Goal: Task Accomplishment & Management: Manage account settings

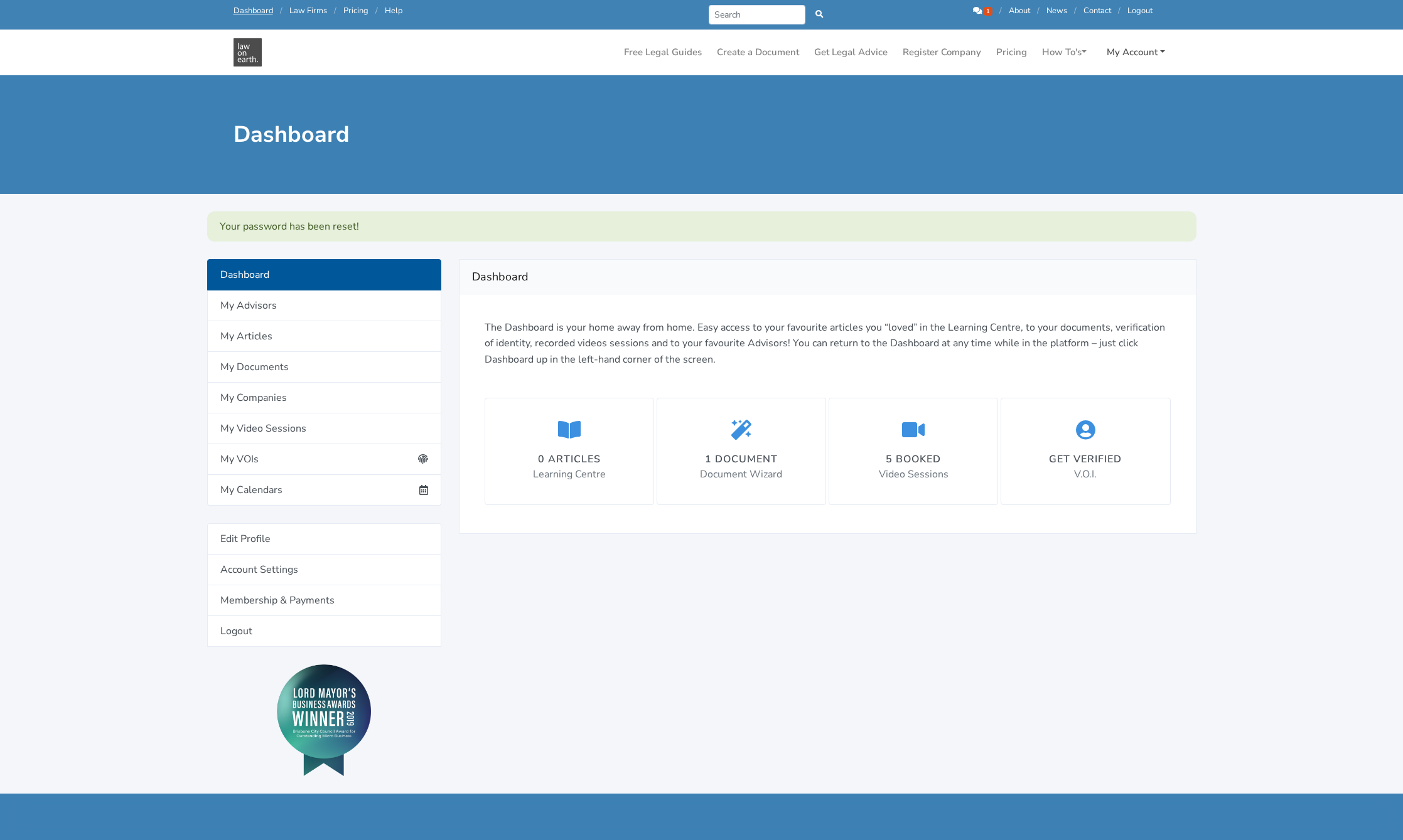
click at [1137, 50] on link "My Account" at bounding box center [1136, 51] width 68 height 24
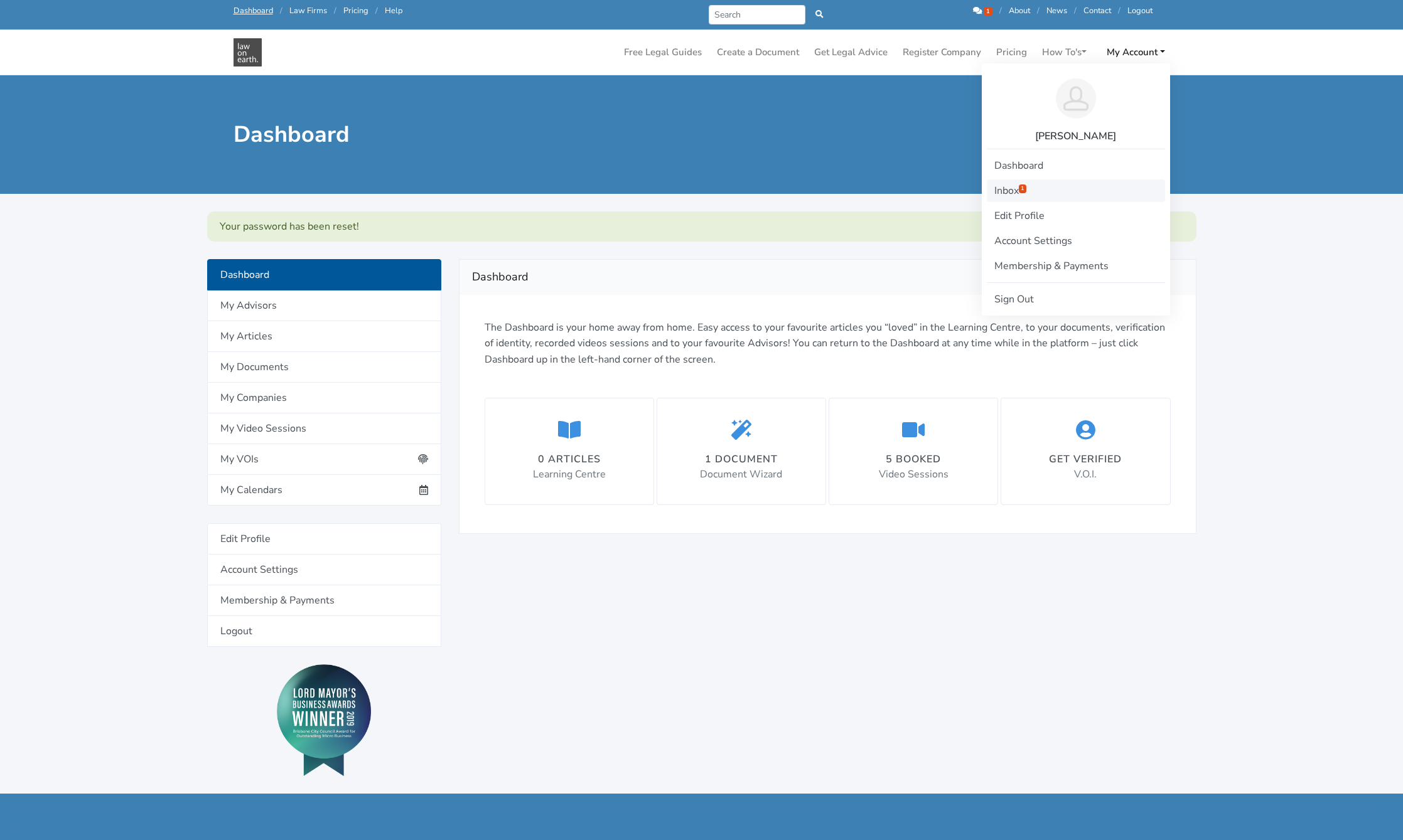
click at [1019, 189] on link "Inbox 1" at bounding box center [1075, 190] width 178 height 22
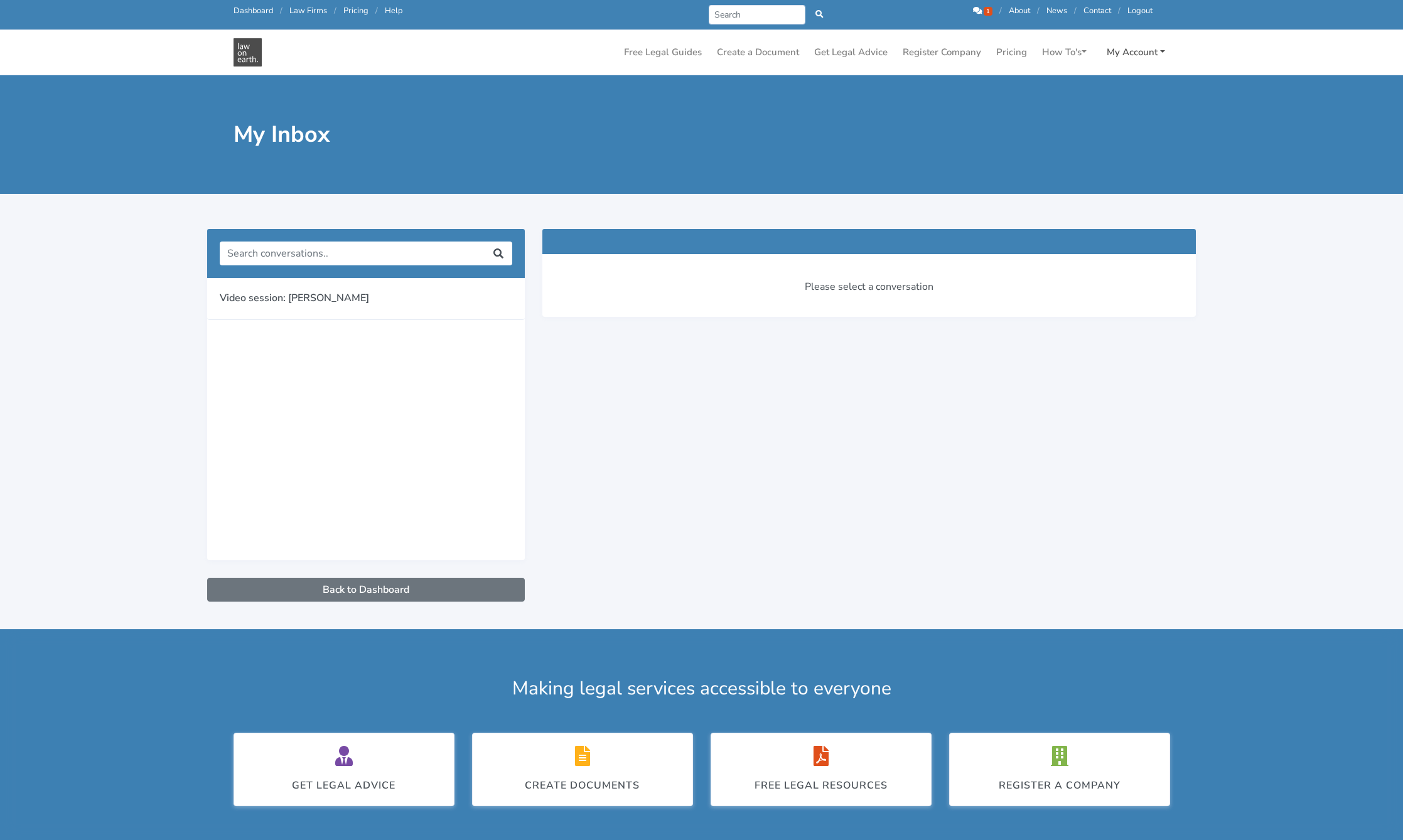
click at [1155, 49] on link "My Account" at bounding box center [1136, 51] width 68 height 24
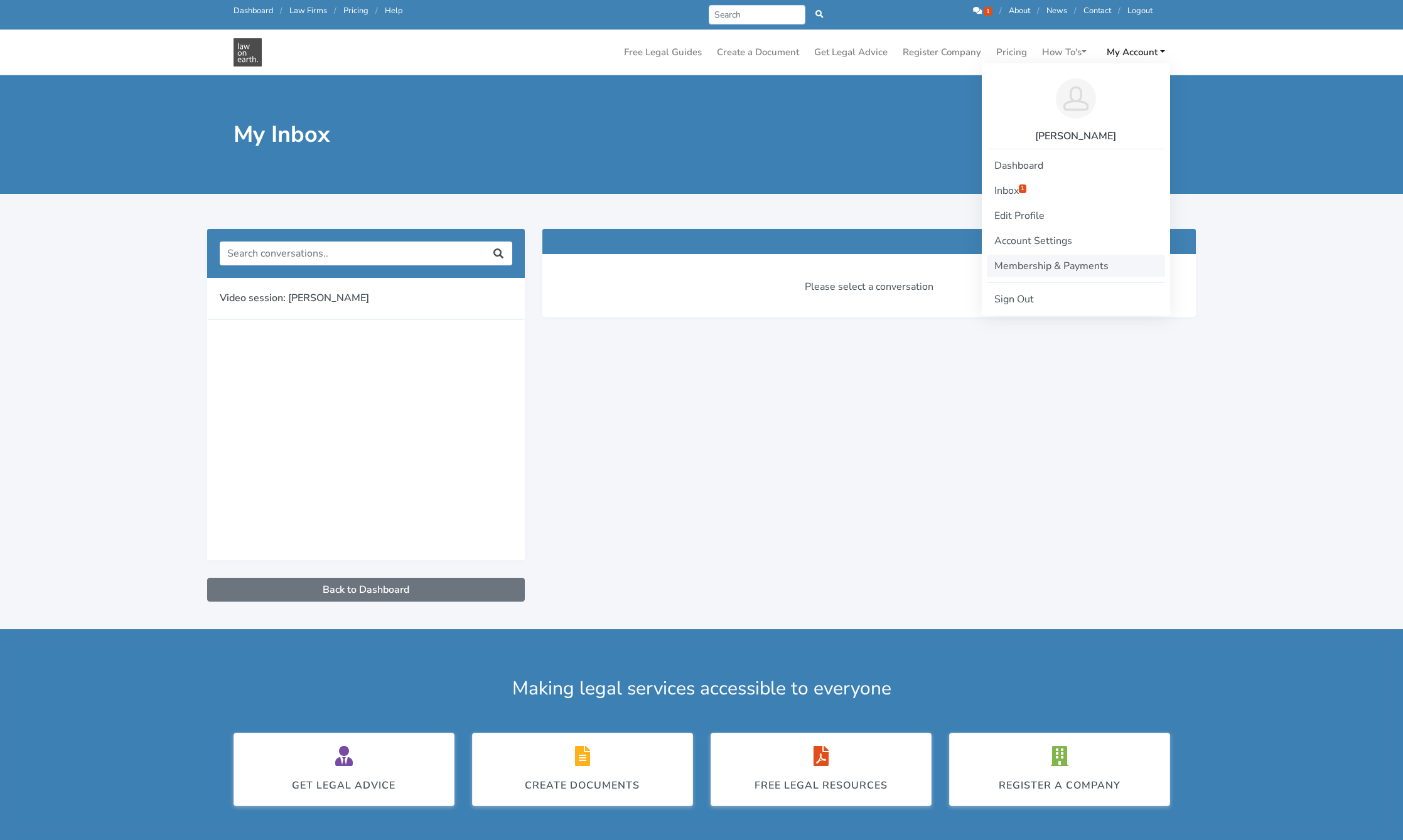
click at [1037, 264] on link "Membership & Payments" at bounding box center [1075, 265] width 178 height 22
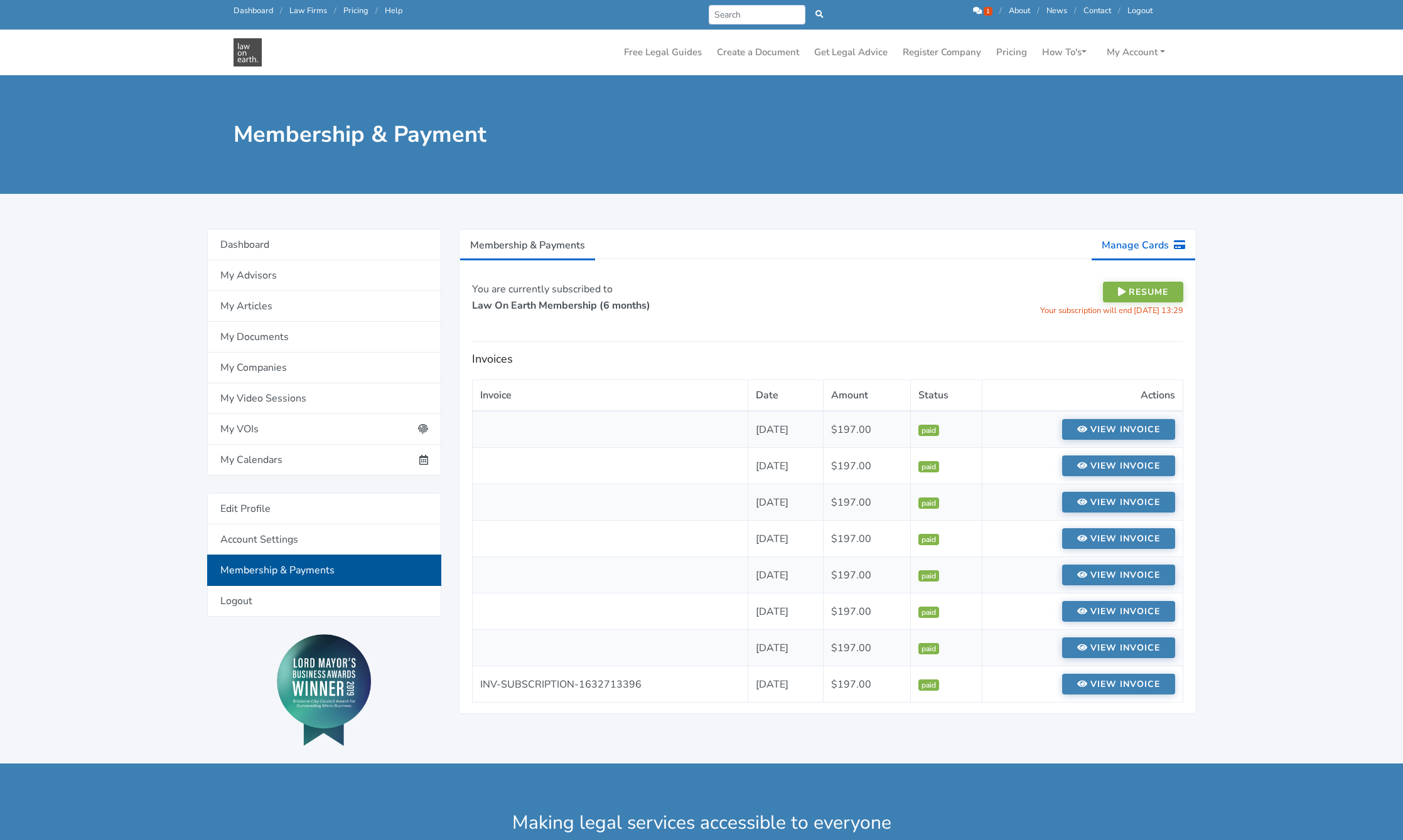
click at [1146, 238] on link "Manage Cards" at bounding box center [1144, 245] width 105 height 31
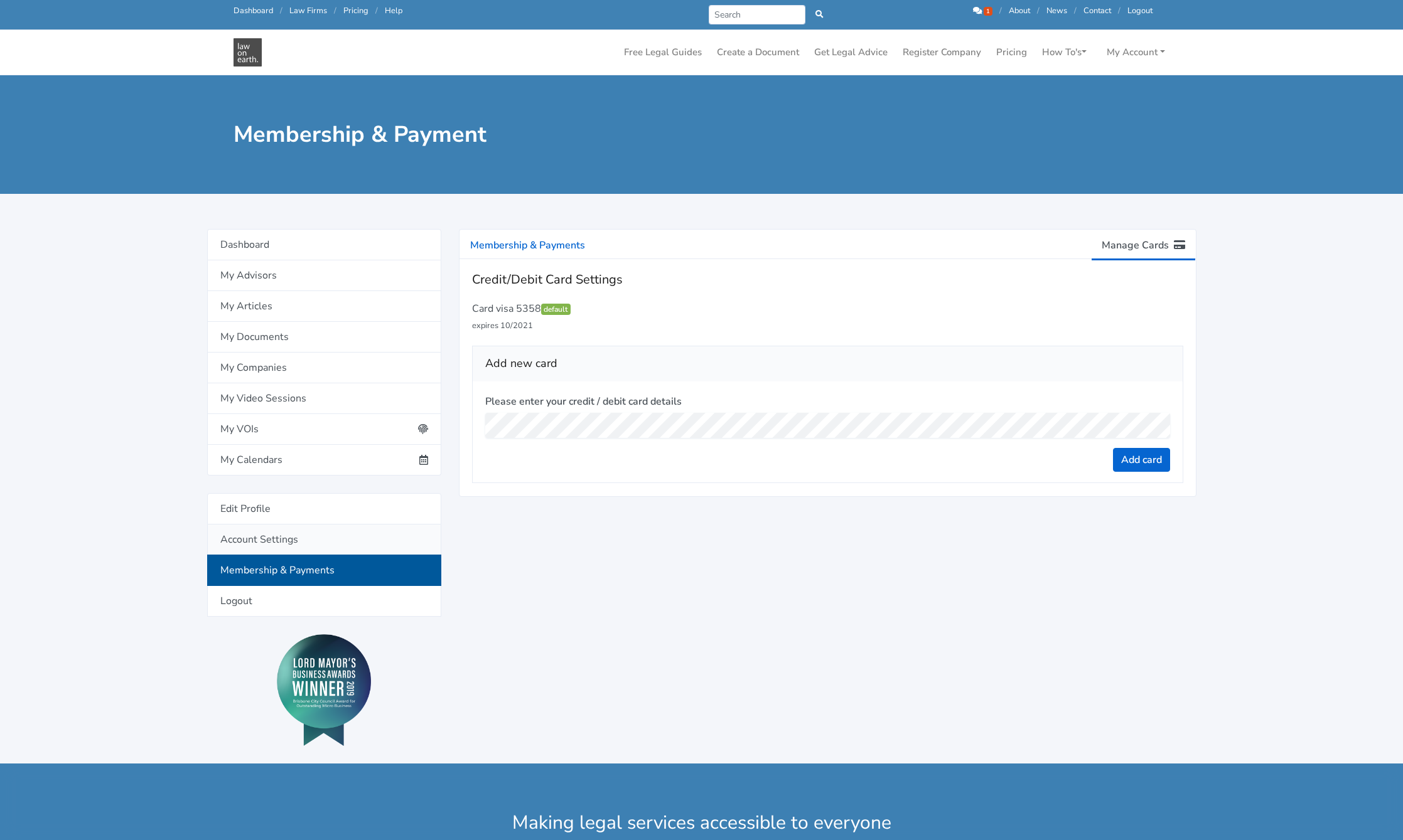
click at [317, 534] on link "Account Settings" at bounding box center [324, 540] width 234 height 31
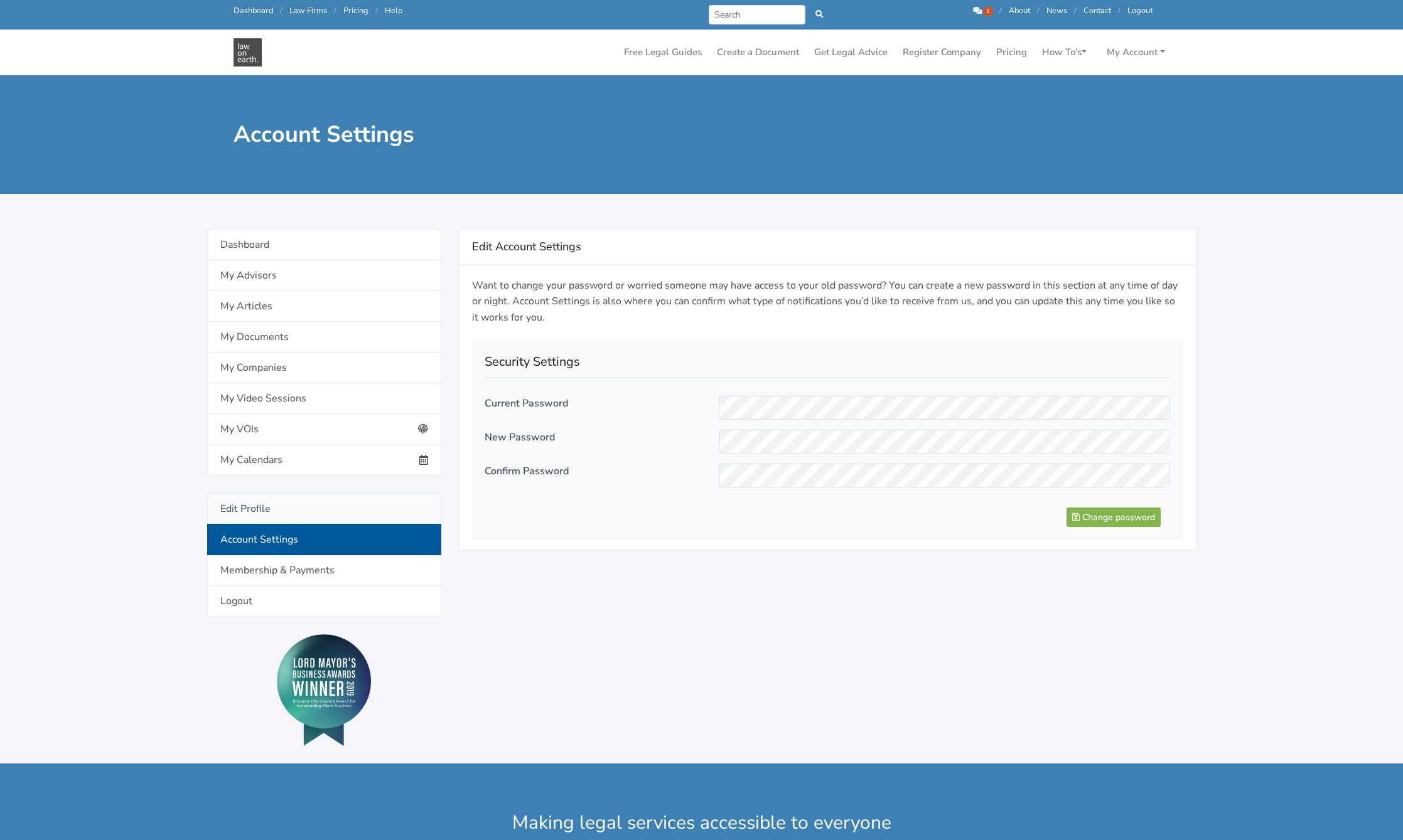
click at [306, 504] on link "Edit Profile" at bounding box center [324, 509] width 234 height 31
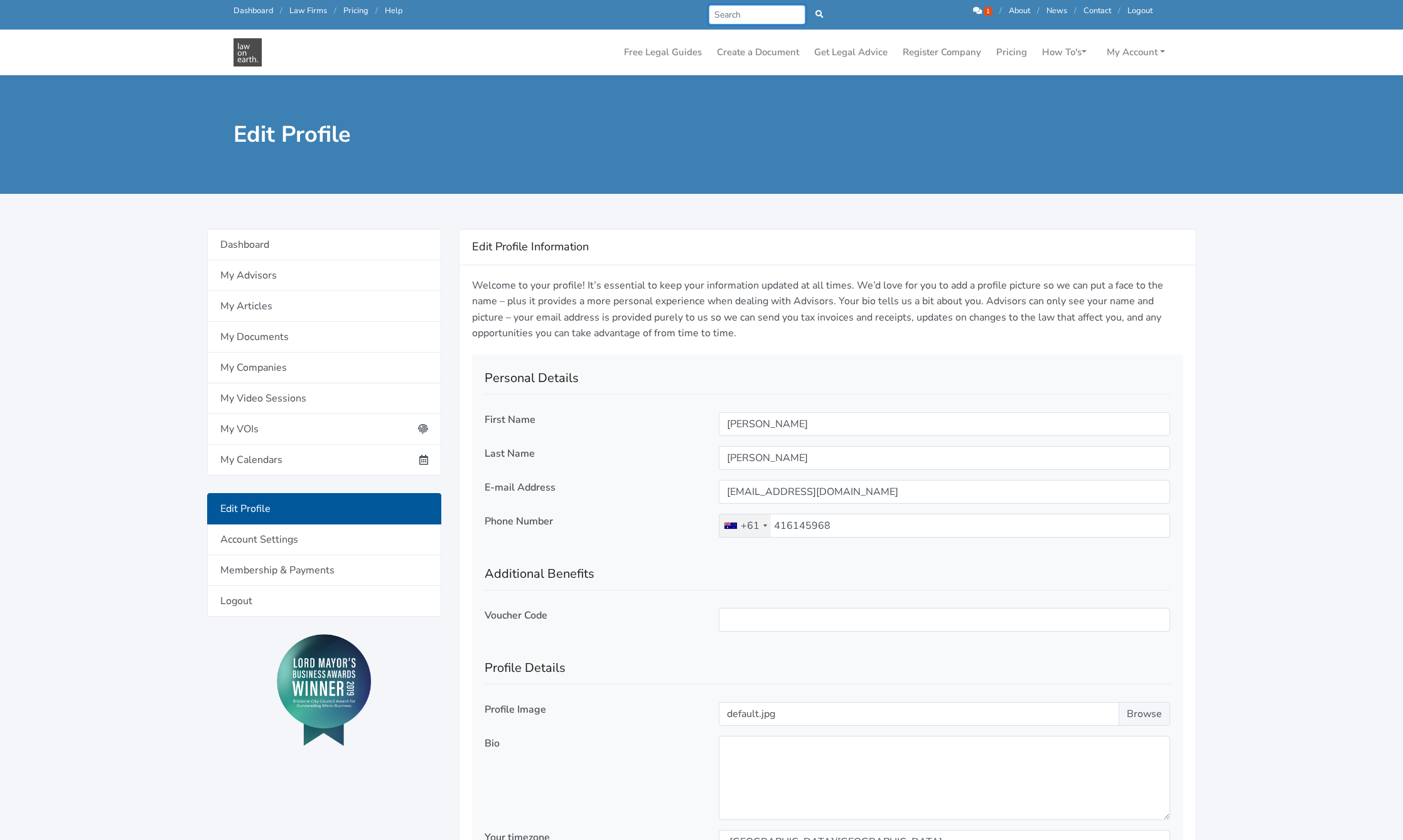
click at [743, 12] on input "Search" at bounding box center [757, 15] width 97 height 19
type input "finish subscription"
drag, startPoint x: 788, startPoint y: 11, endPoint x: 611, endPoint y: 17, distance: 177.1
click at [611, 17] on div "Call us: 1300 66 46 88 Dashboard / Law Firms / Pricing / Help finish subscripti…" at bounding box center [693, 15] width 937 height 19
click at [822, 153] on div "Edit Profile" at bounding box center [702, 135] width 1403 height 118
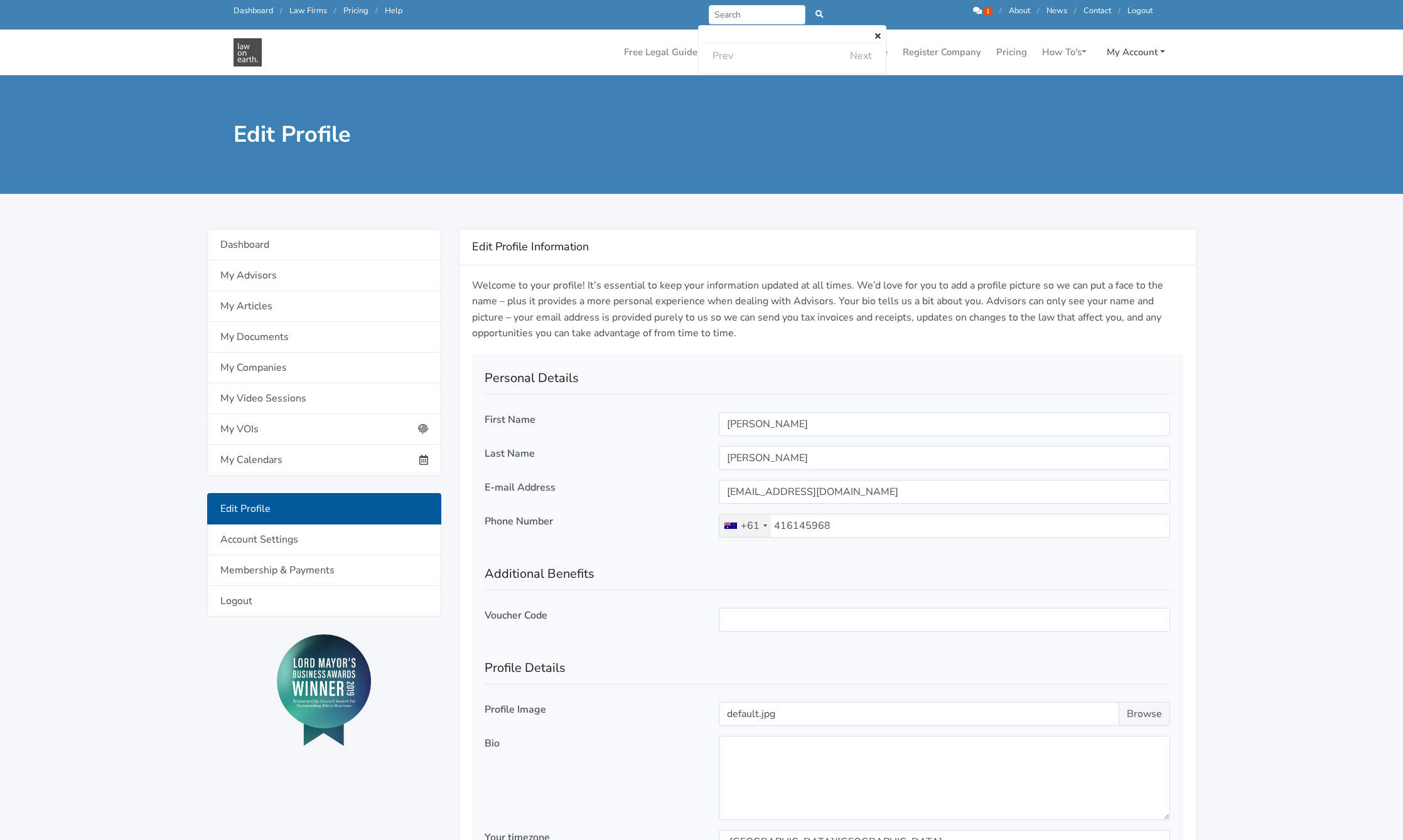
click at [1132, 50] on link "My Account" at bounding box center [1136, 51] width 68 height 24
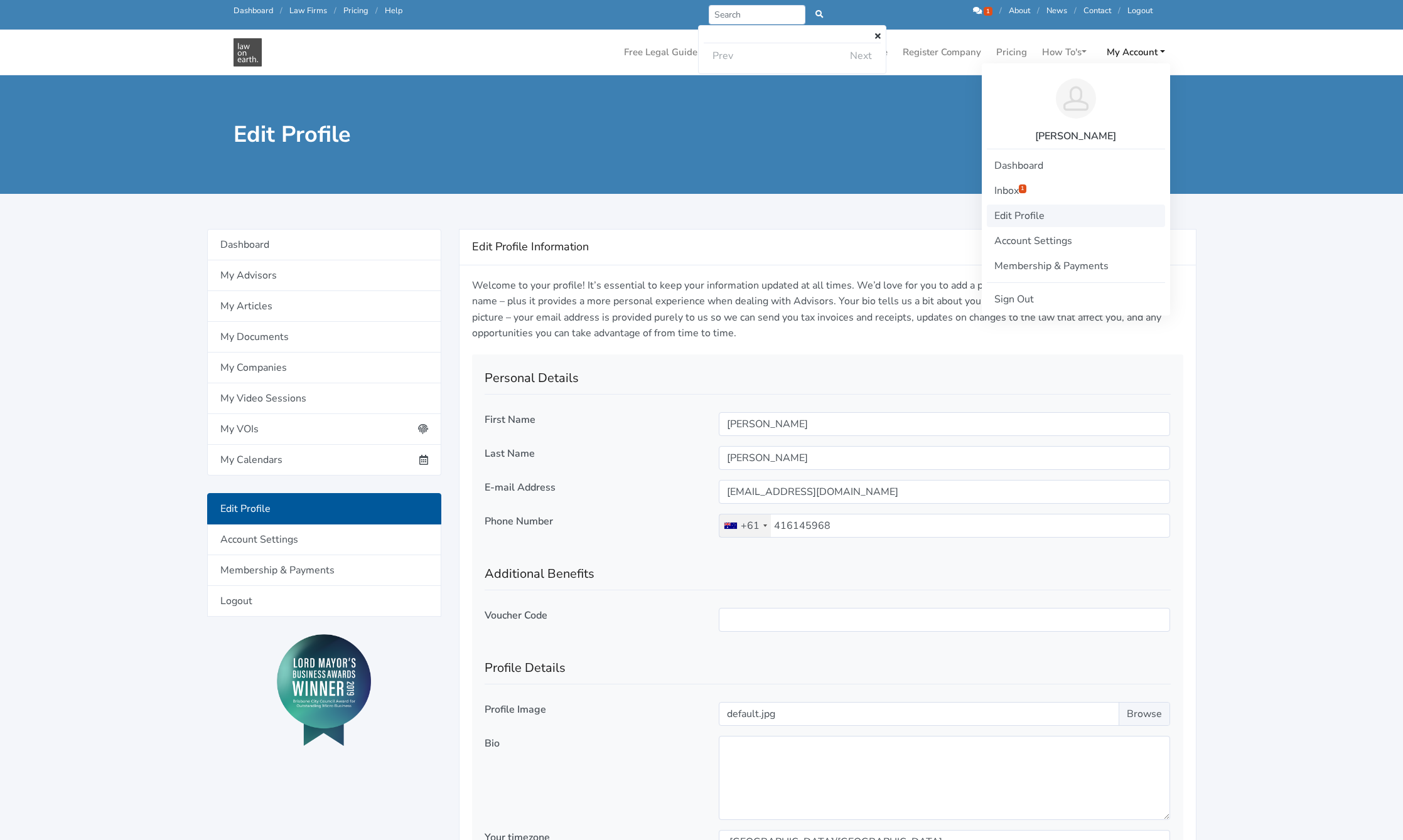
click at [1027, 216] on link "Edit Profile" at bounding box center [1075, 216] width 178 height 22
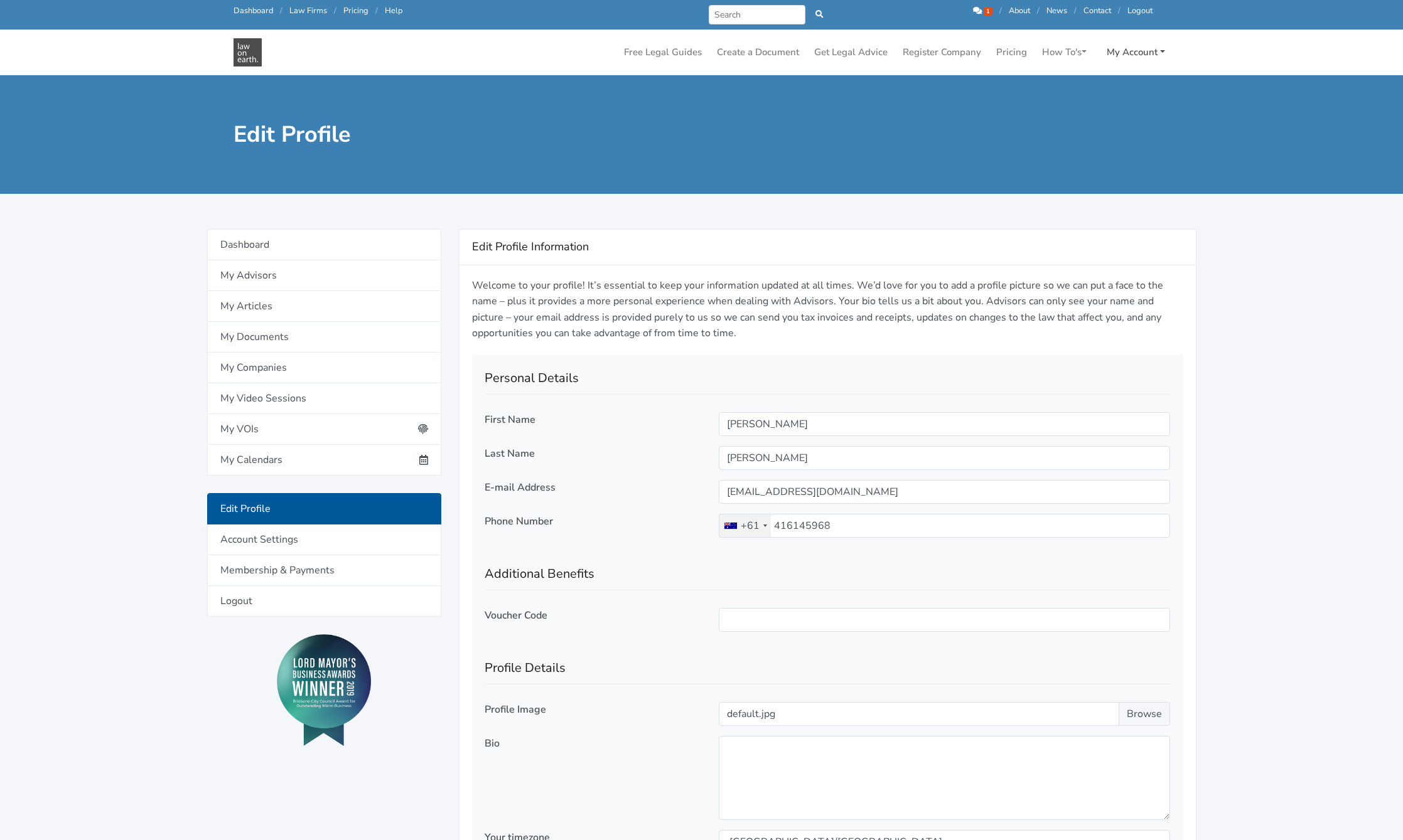
click at [1129, 49] on link "My Account" at bounding box center [1136, 51] width 68 height 24
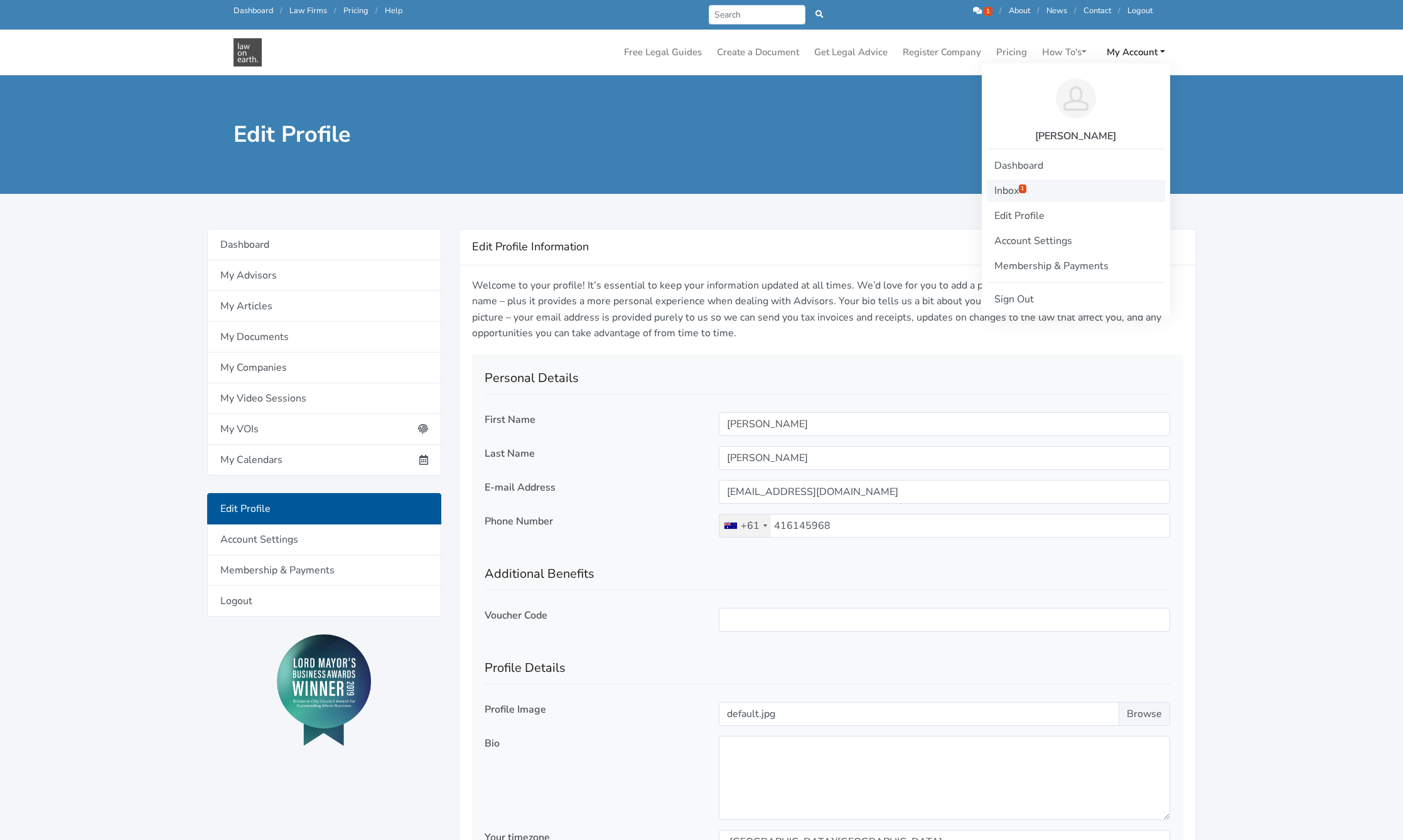
click at [1009, 191] on link "Inbox 1" at bounding box center [1075, 190] width 178 height 22
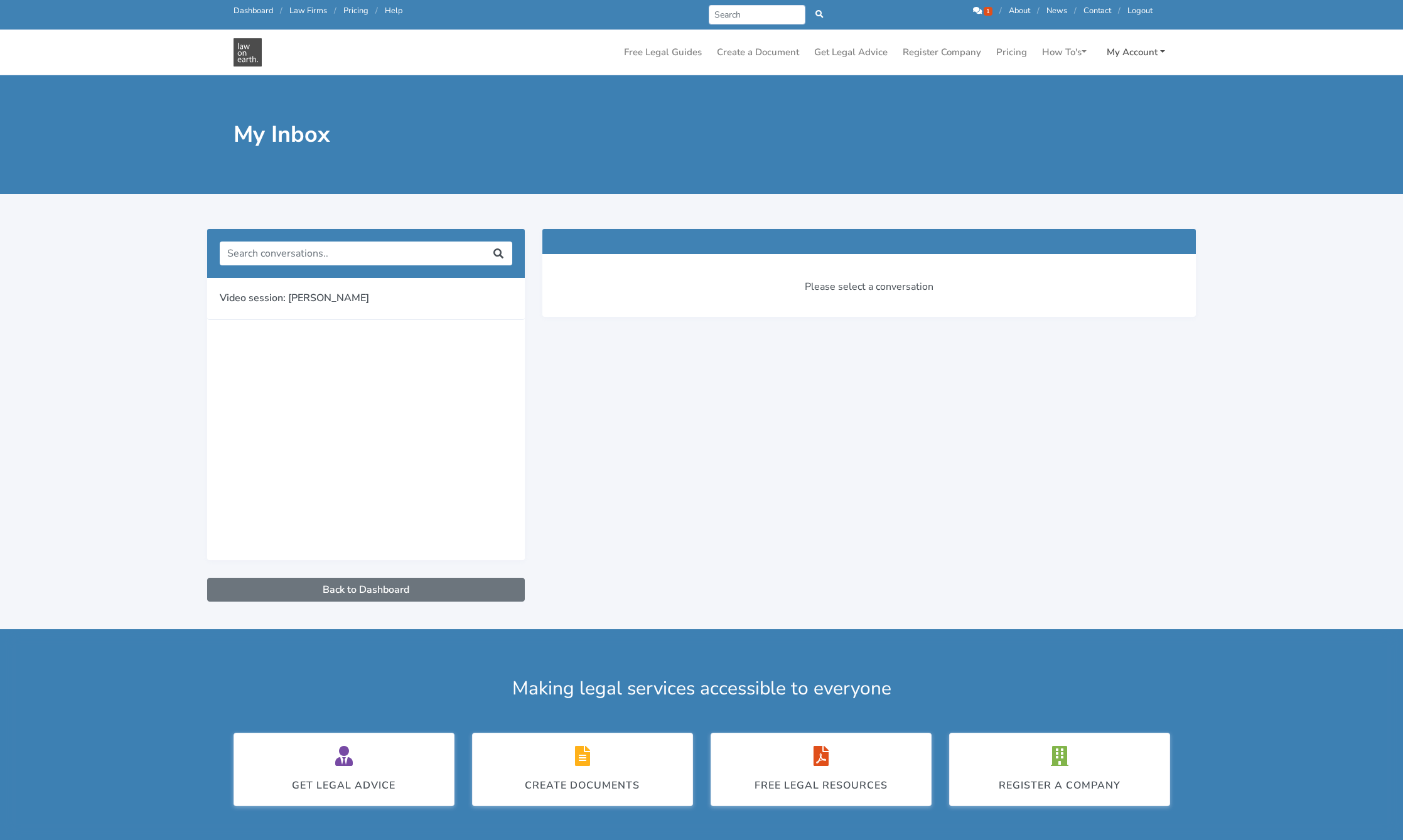
click at [1152, 50] on link "My Account" at bounding box center [1136, 51] width 68 height 24
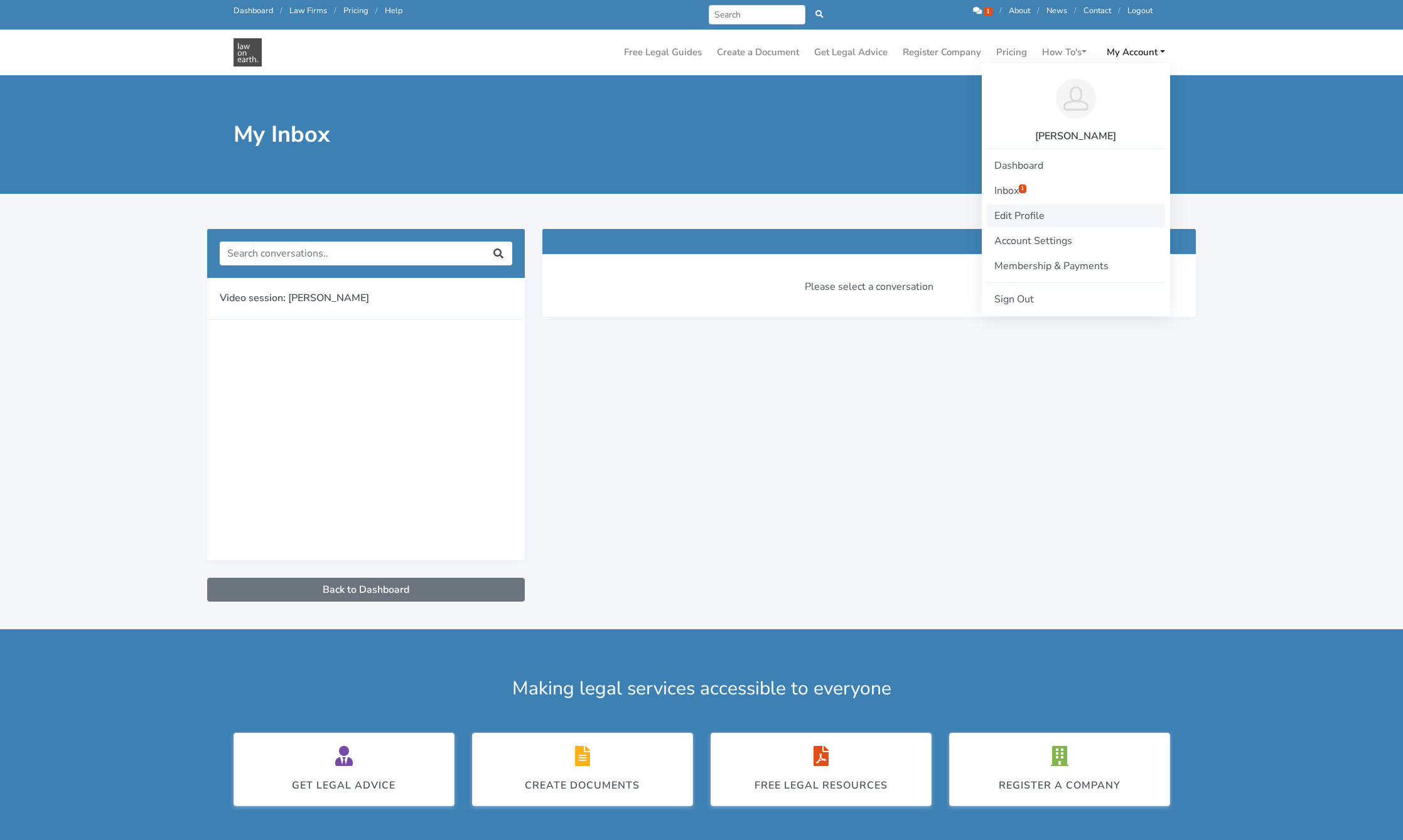
click at [1048, 209] on link "Edit Profile" at bounding box center [1075, 216] width 178 height 22
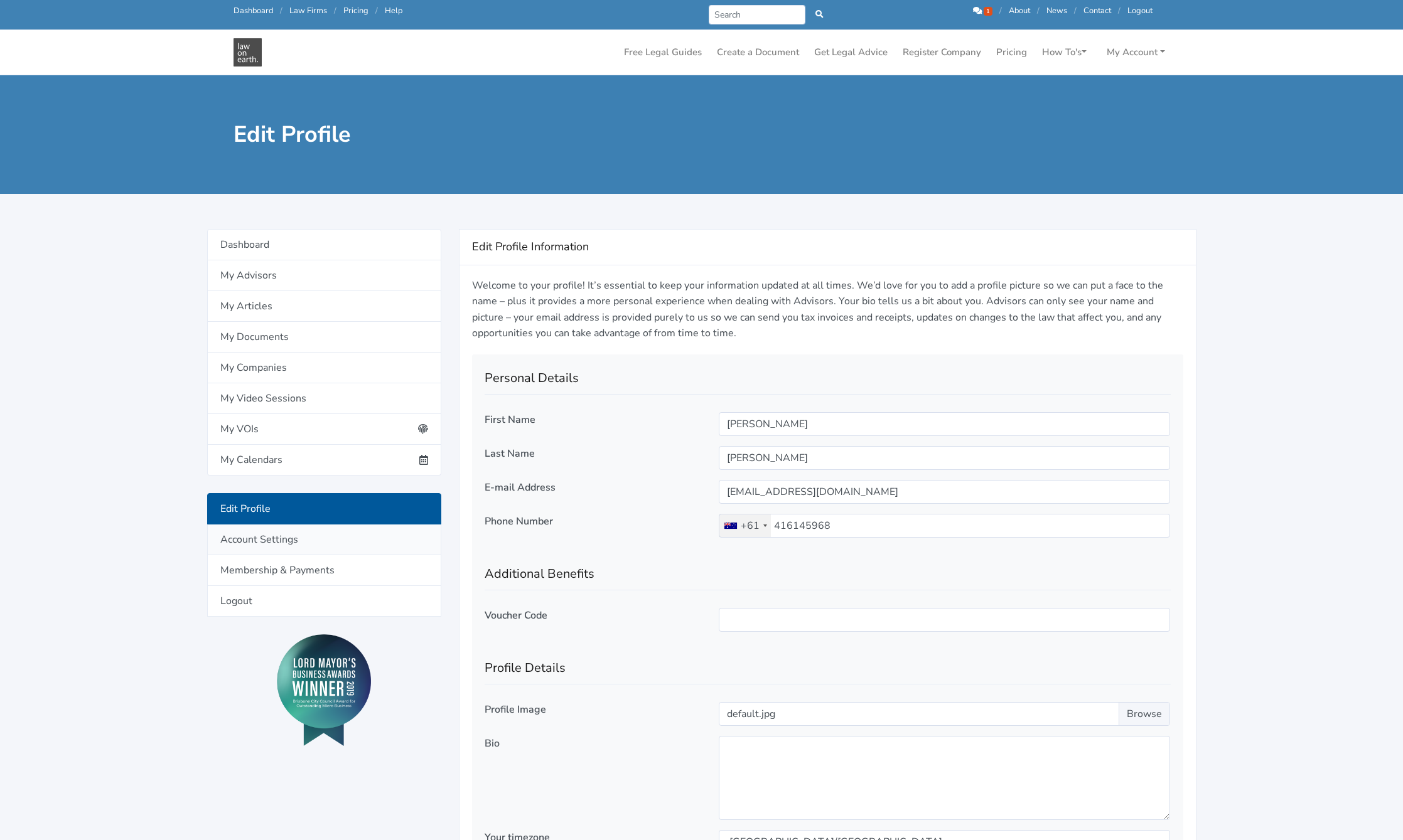
click at [281, 533] on link "Account Settings" at bounding box center [324, 540] width 234 height 31
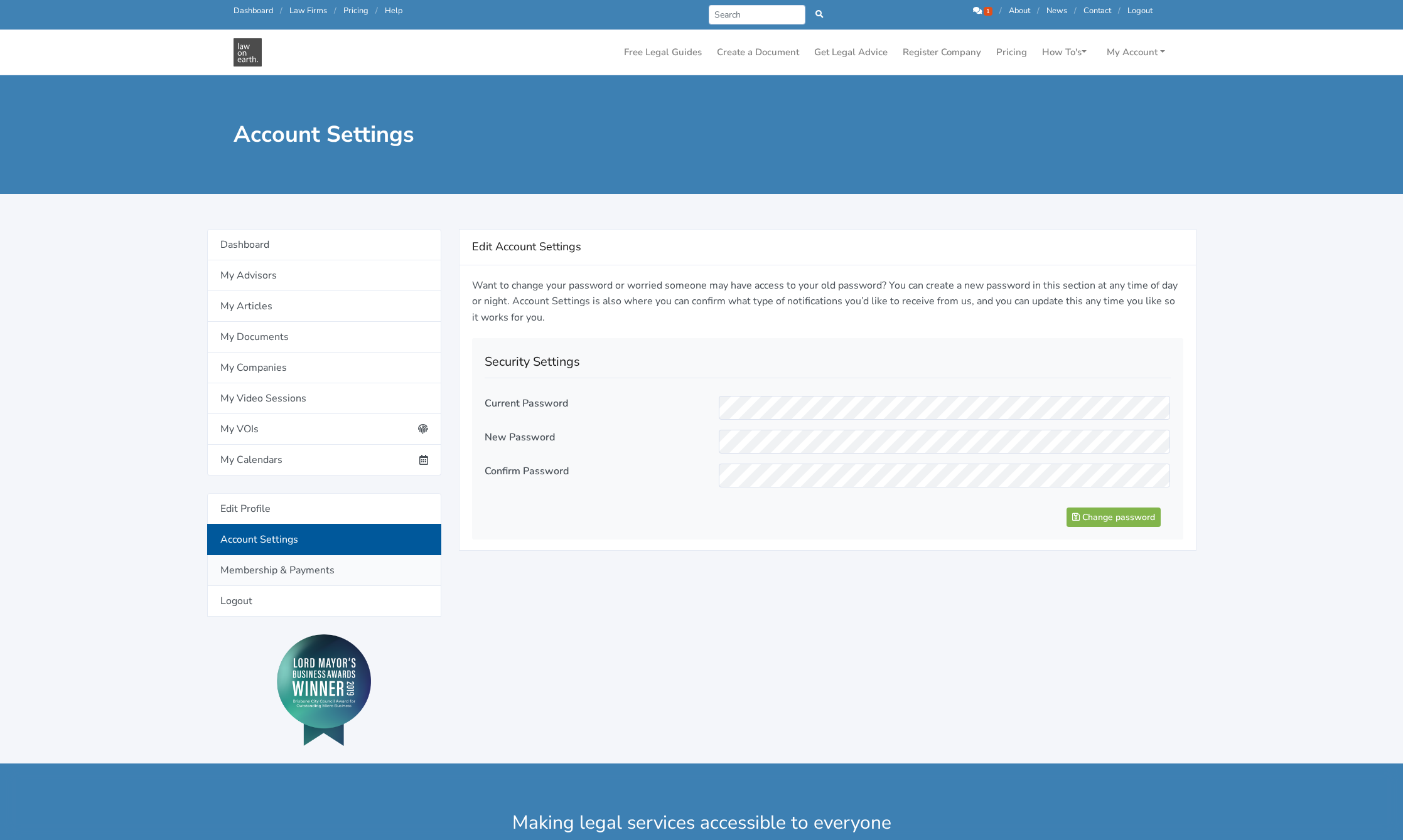
click at [343, 564] on link "Membership & Payments" at bounding box center [324, 571] width 234 height 31
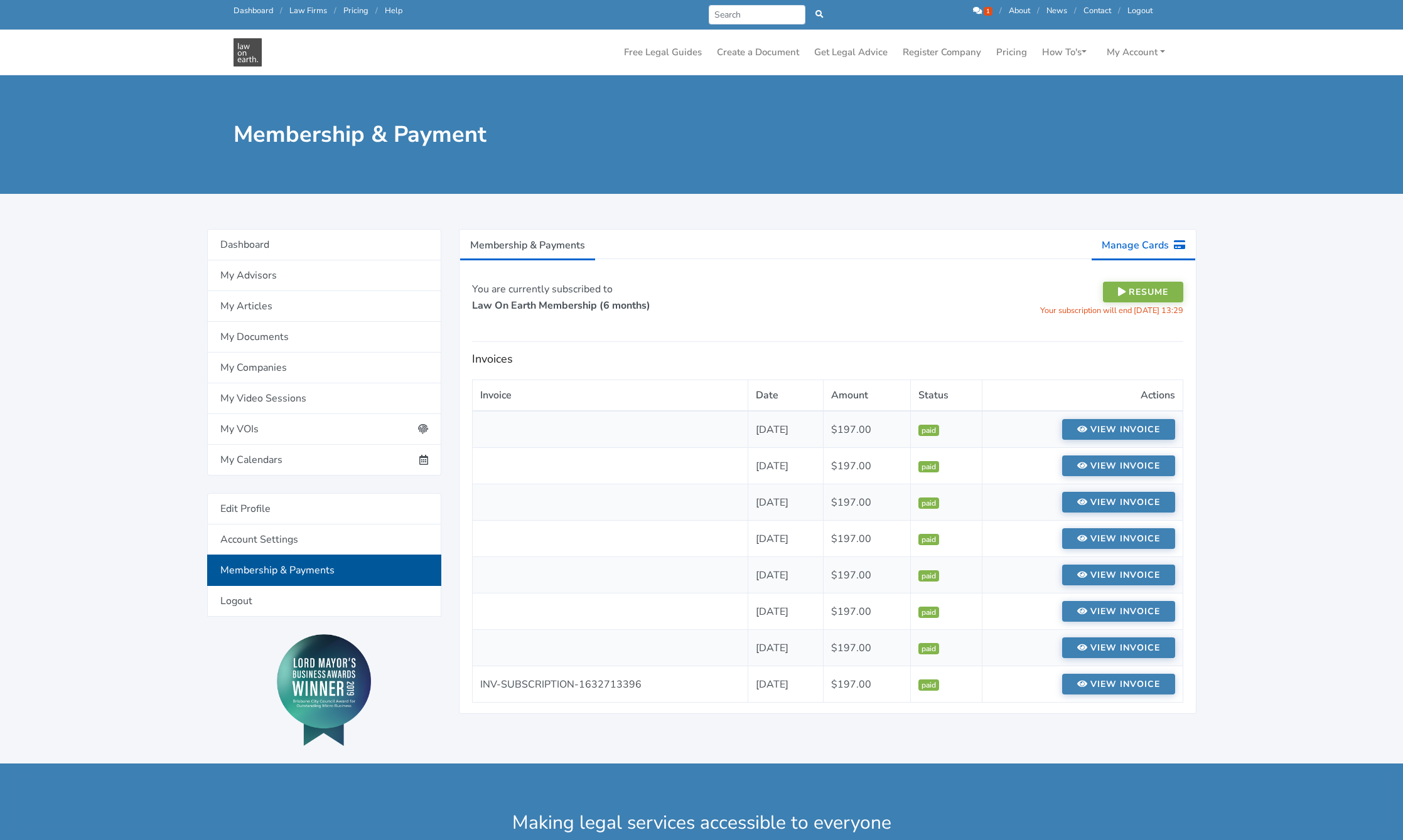
click at [1162, 240] on link "Manage Cards" at bounding box center [1144, 245] width 105 height 31
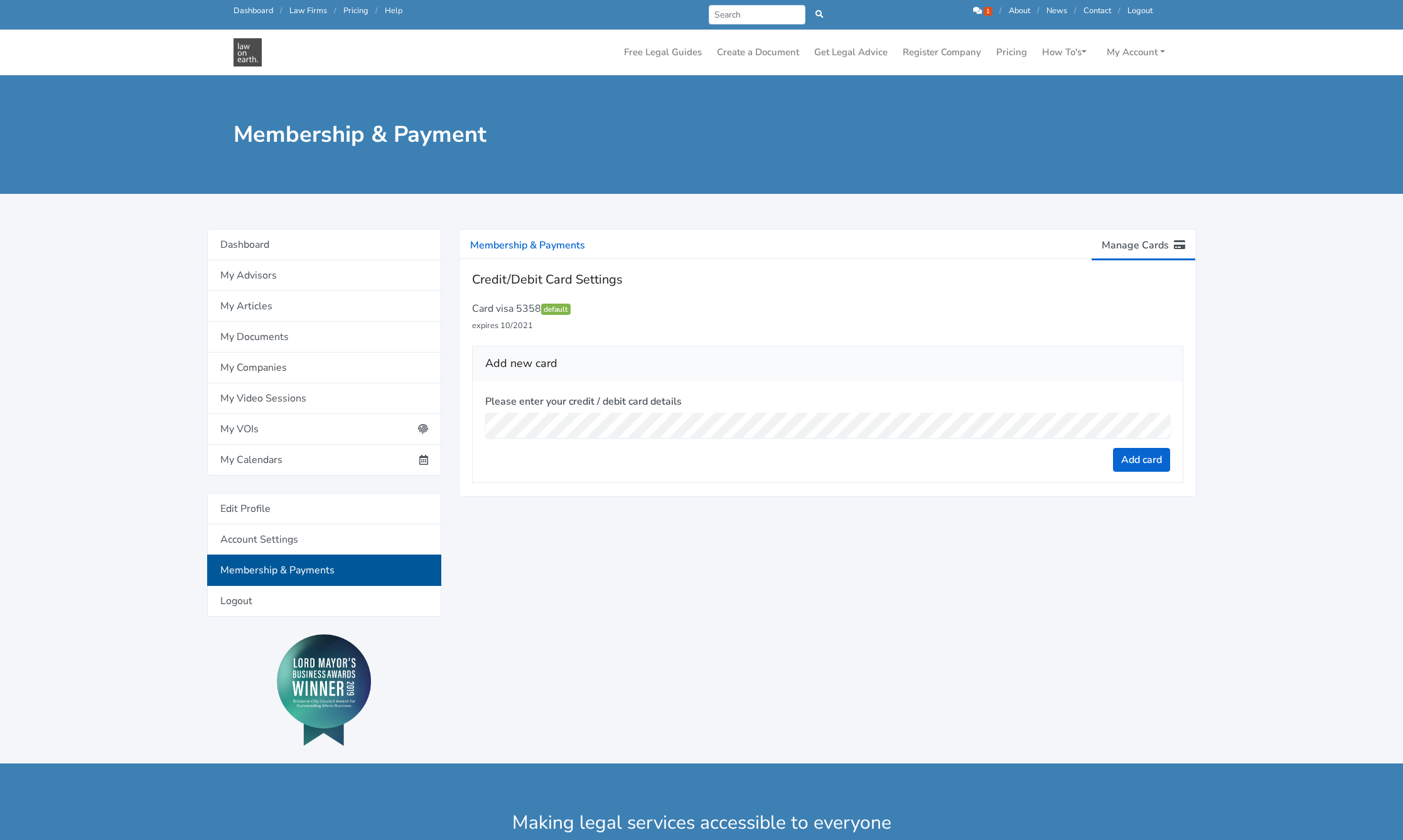
click at [560, 311] on span "default" at bounding box center [556, 310] width 30 height 12
click at [290, 458] on link "My Calendars" at bounding box center [324, 460] width 234 height 31
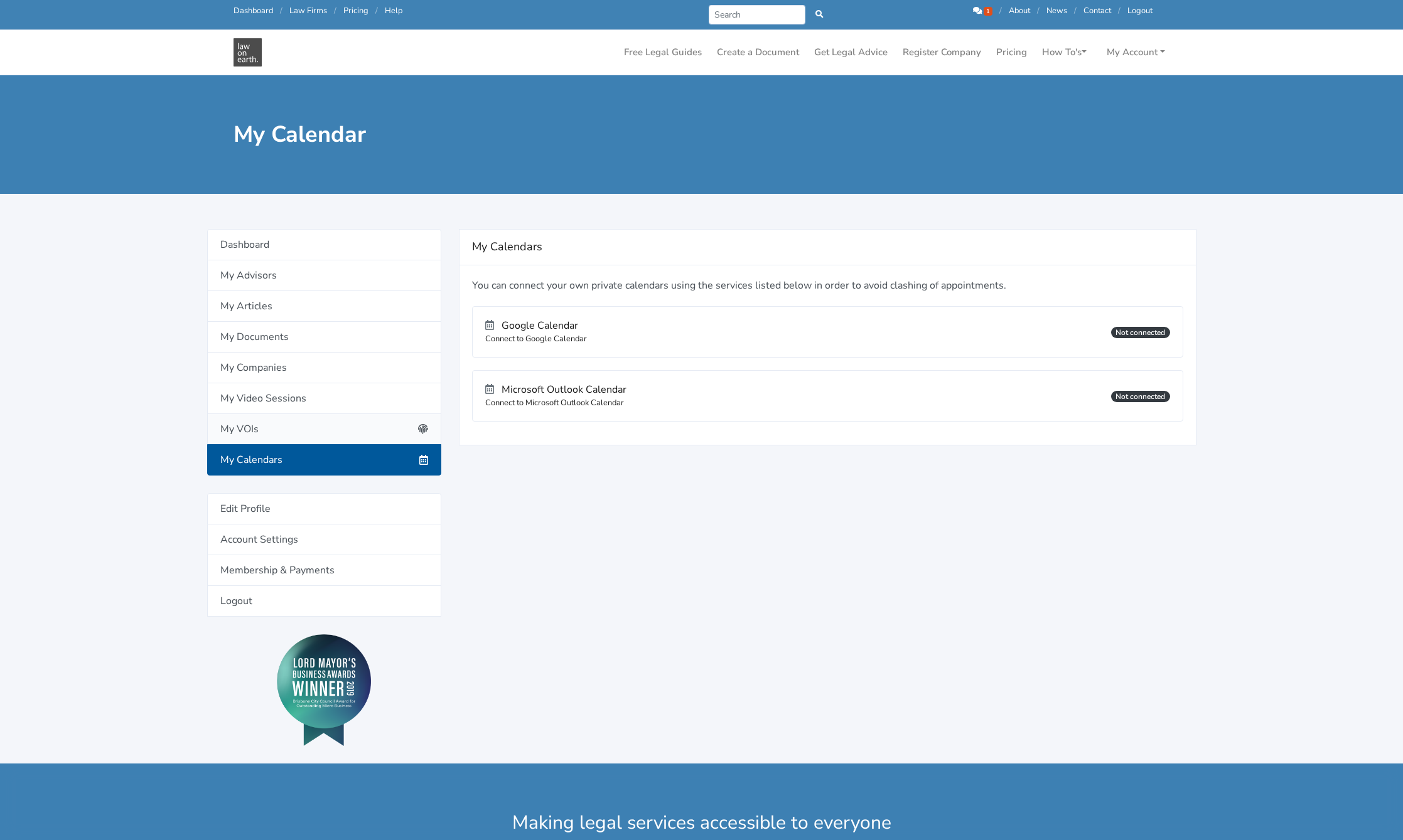
click at [292, 433] on link "My VOIs" at bounding box center [324, 429] width 234 height 31
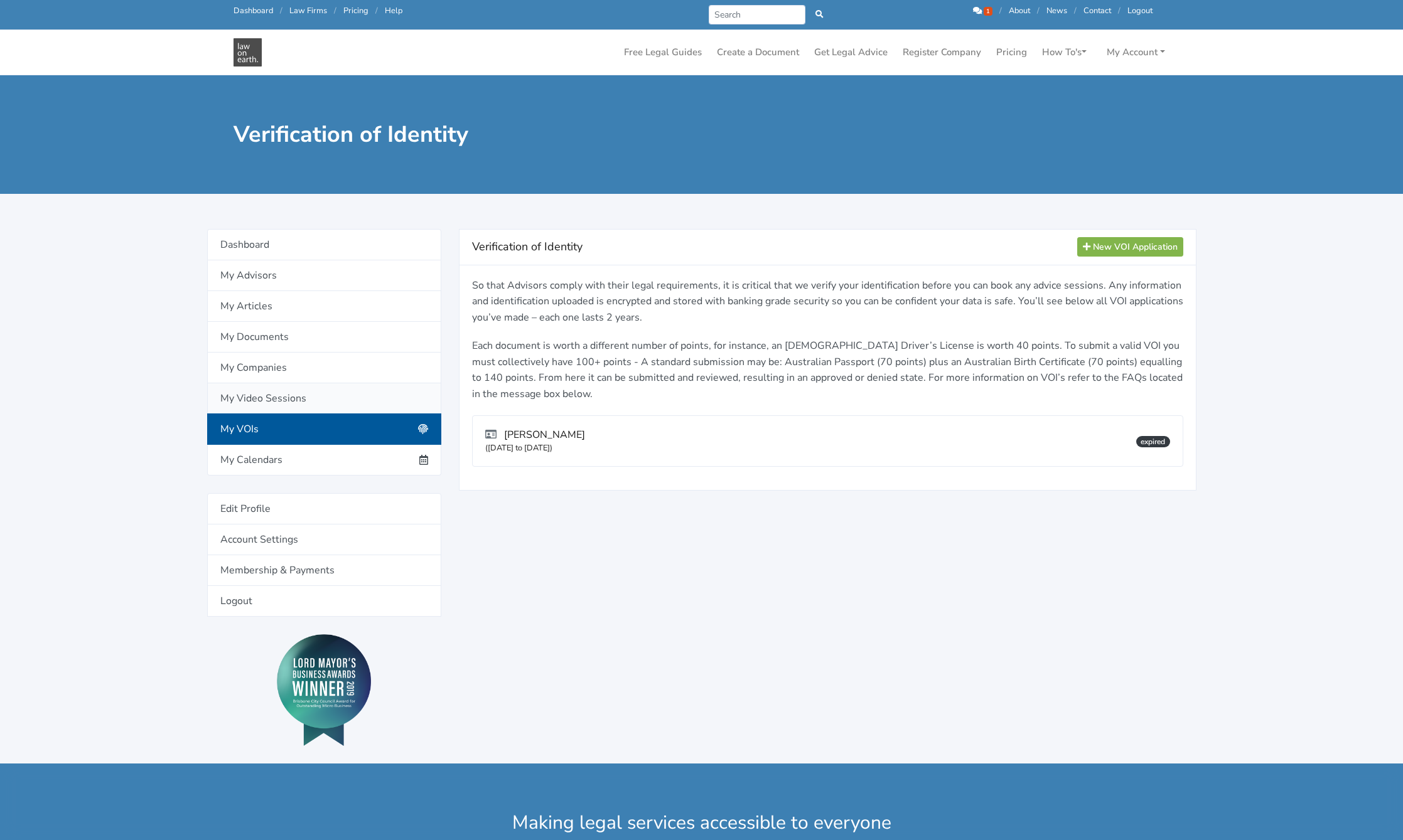
click at [297, 396] on link "My Video Sessions" at bounding box center [324, 399] width 234 height 31
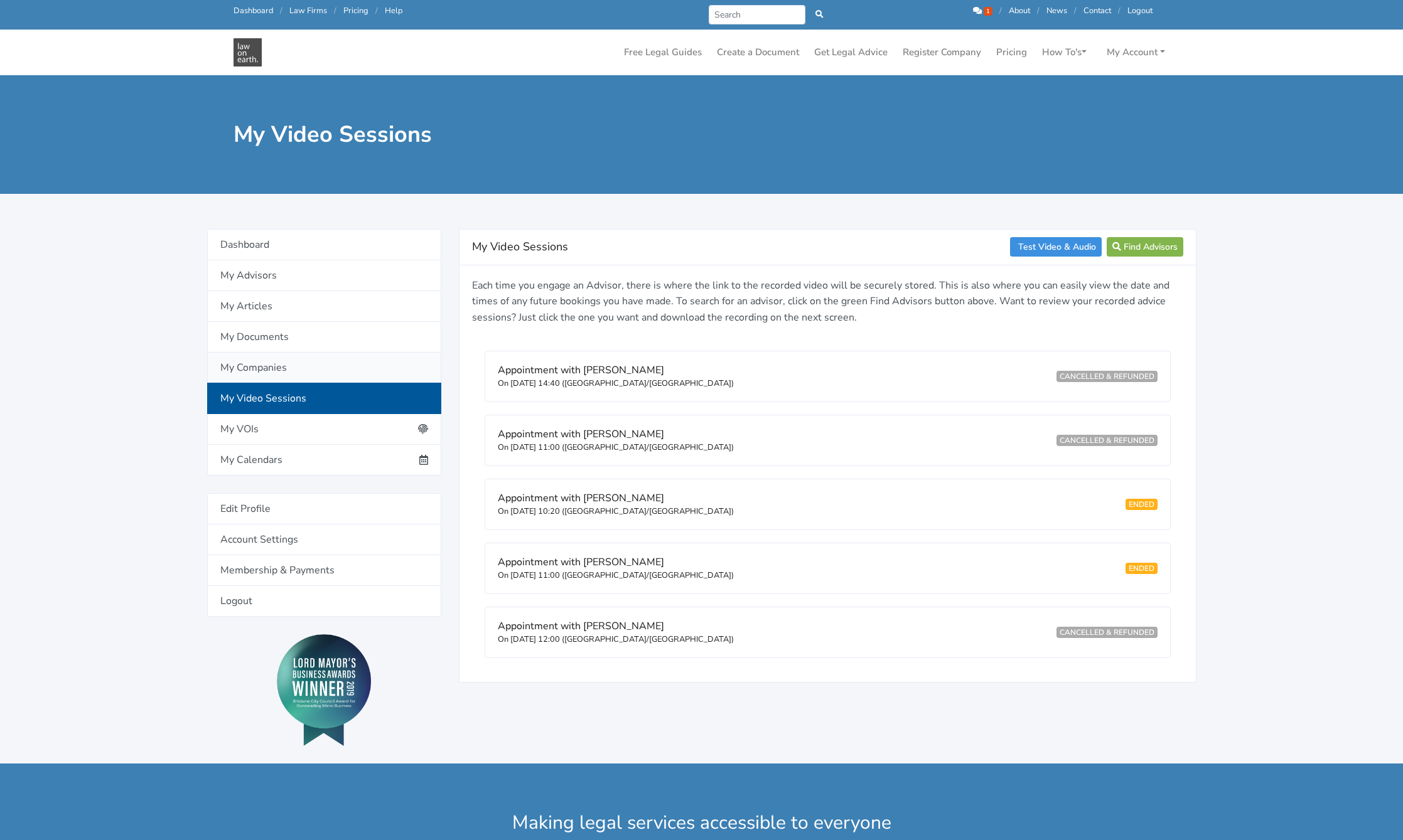
click at [308, 365] on link "My Companies" at bounding box center [324, 368] width 234 height 31
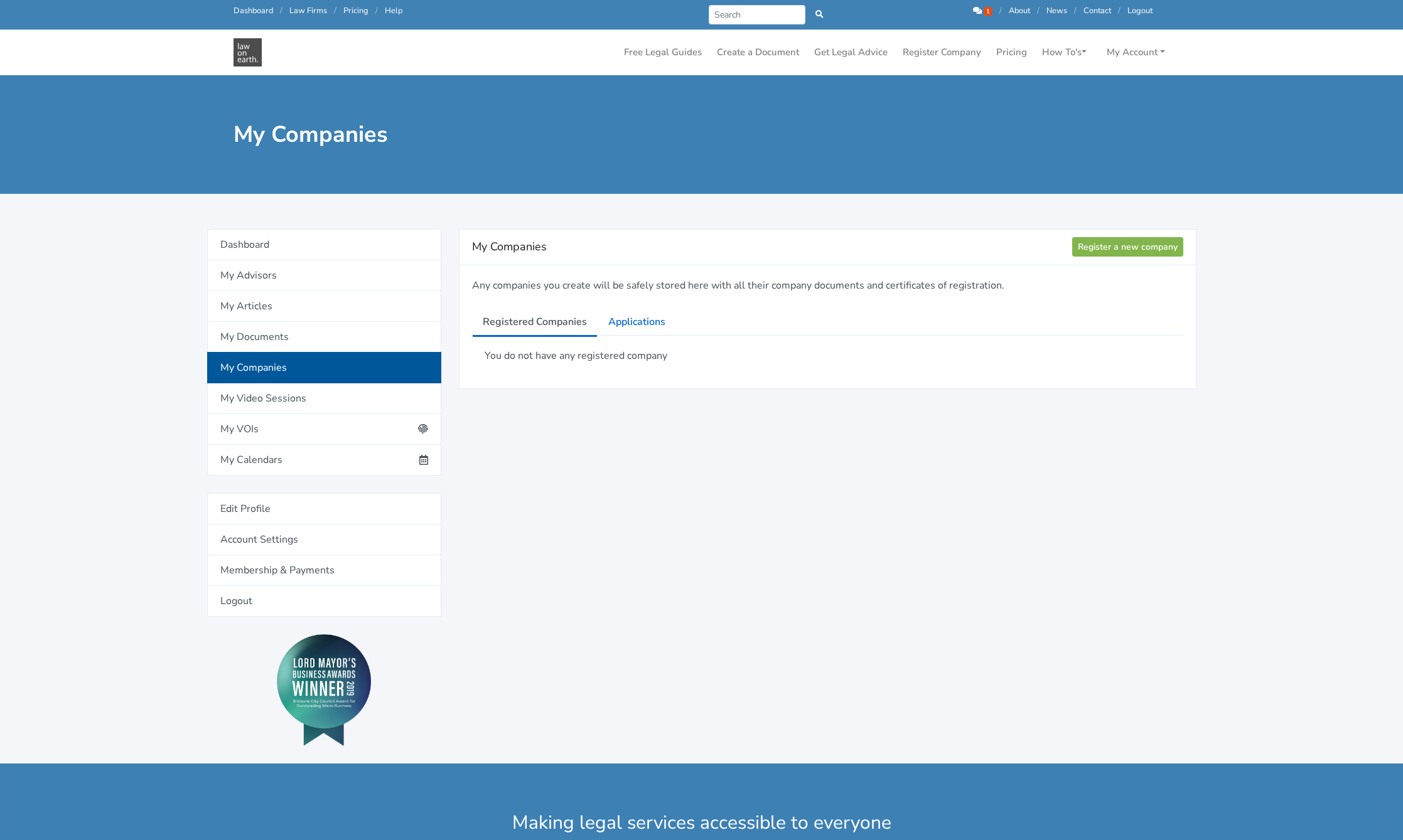
click at [238, 51] on img at bounding box center [247, 51] width 28 height 28
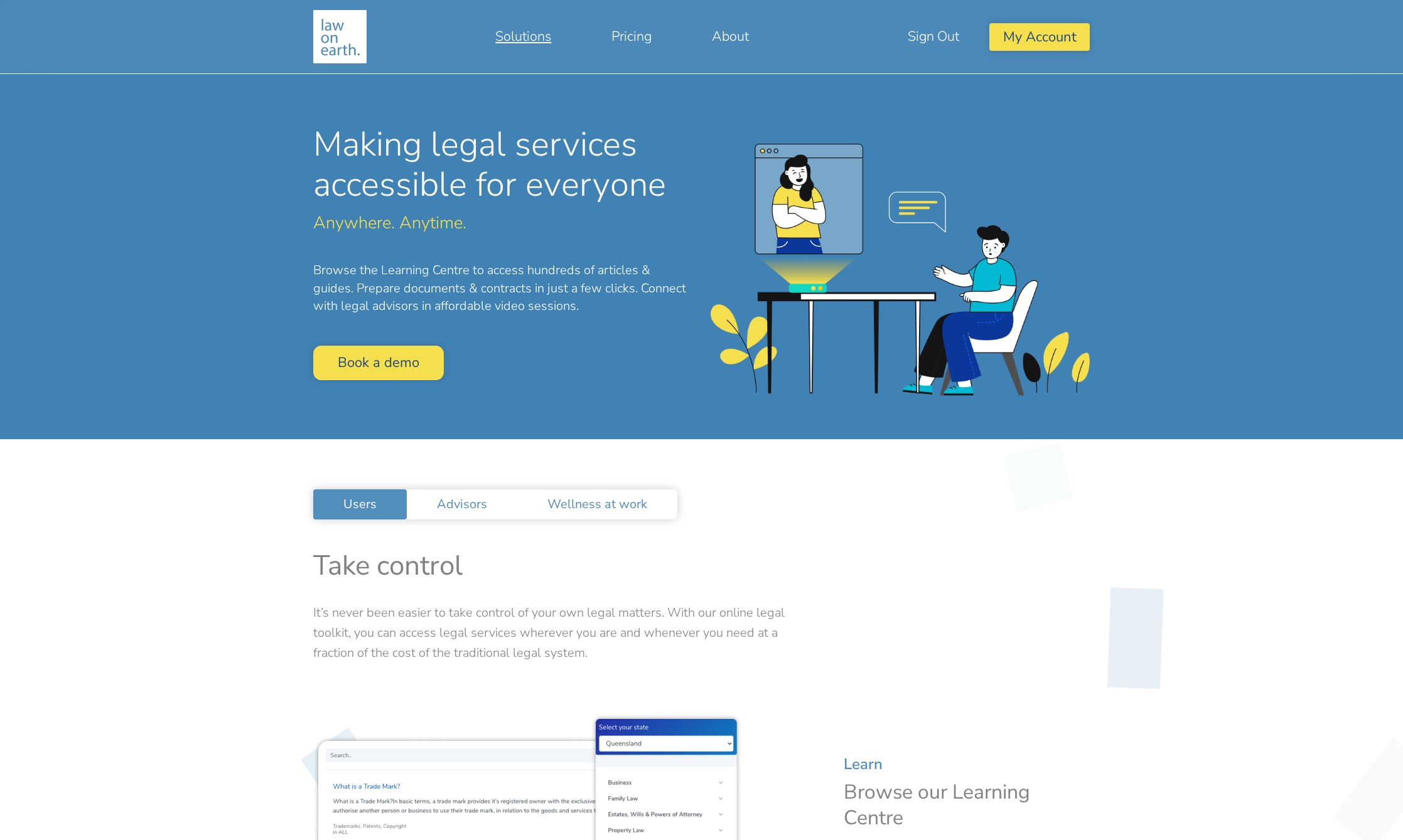
click at [545, 36] on link "Solutions" at bounding box center [524, 36] width 117 height 30
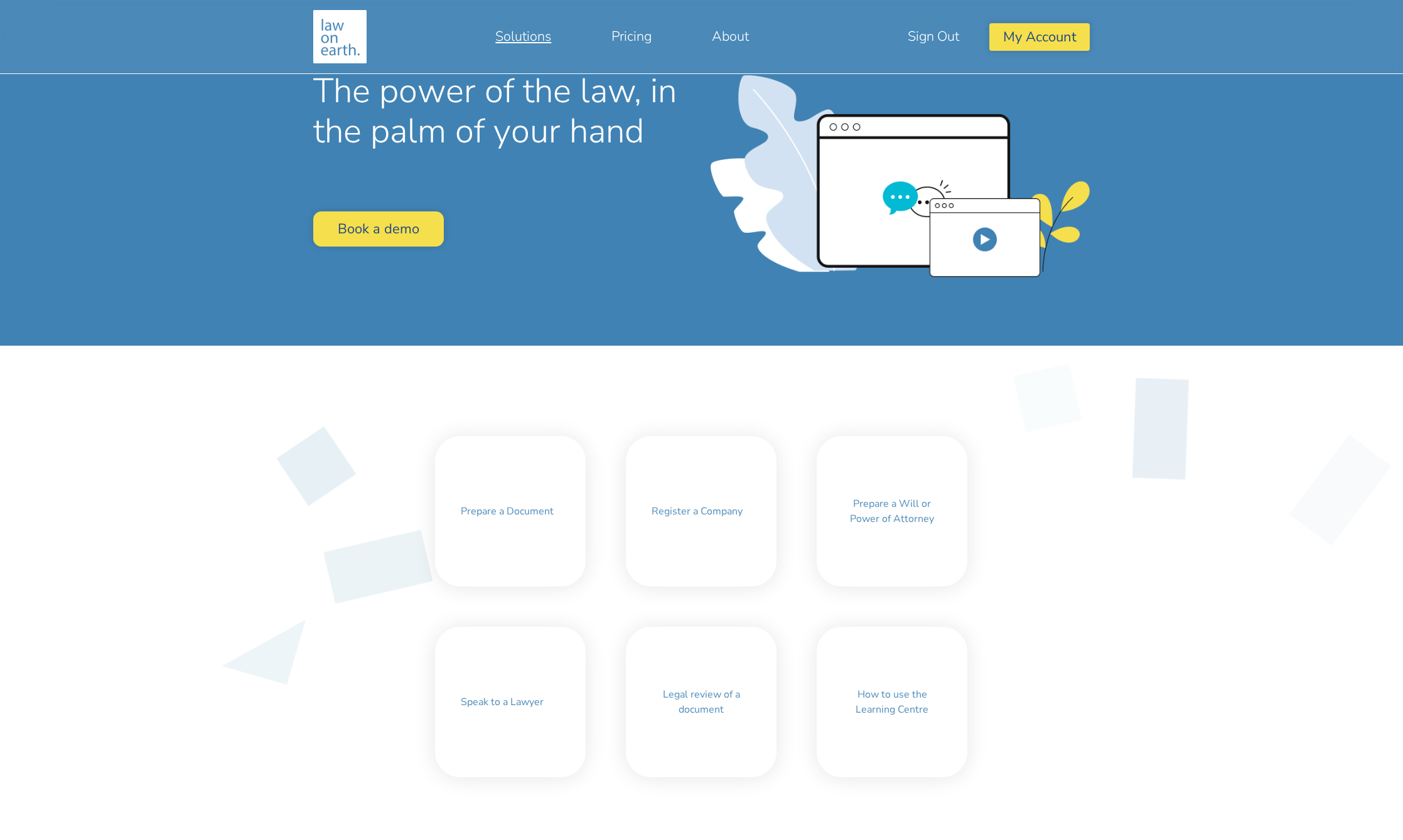
scroll to position [251, 0]
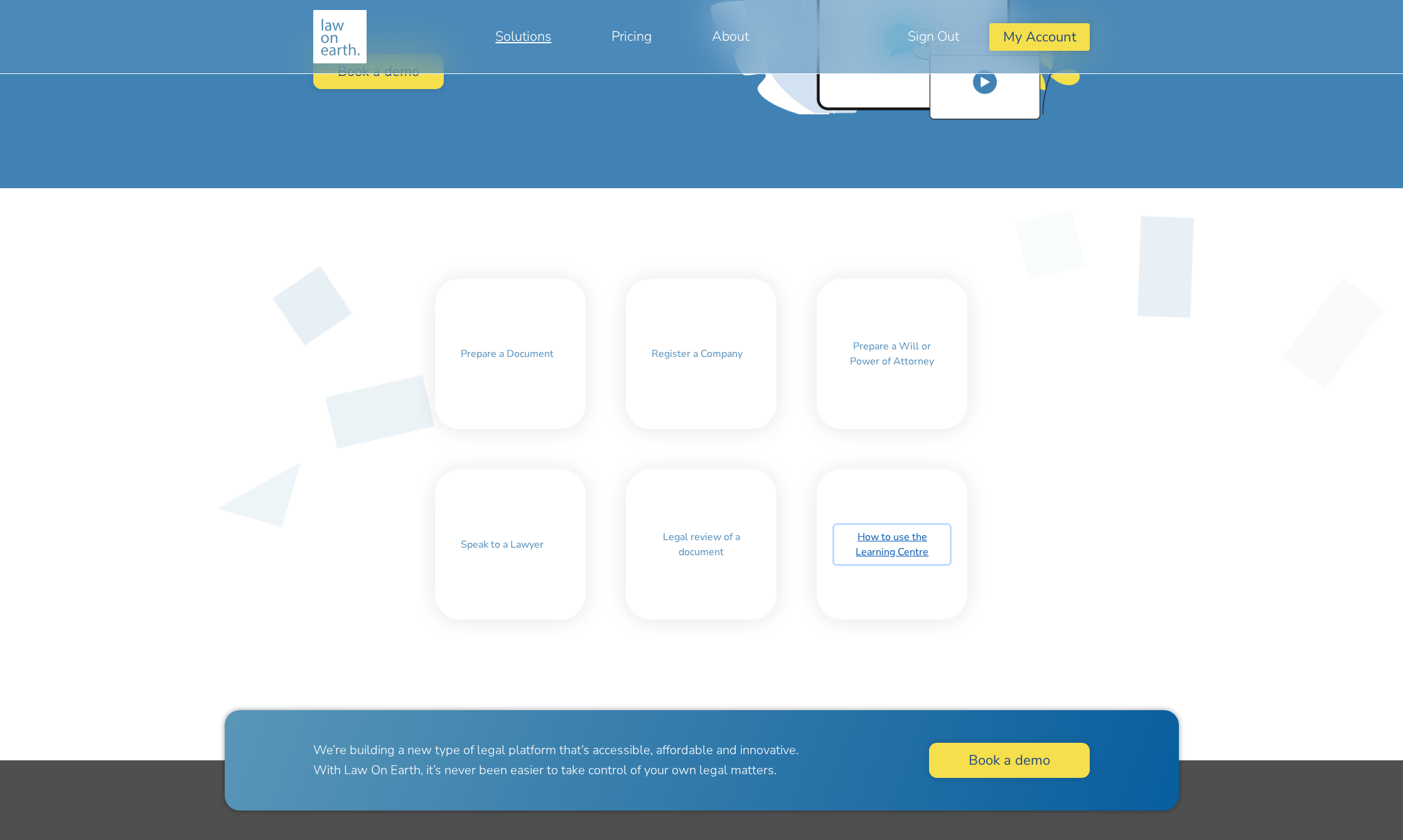
click at [872, 549] on link "How to use the Learning Centre" at bounding box center [891, 545] width 116 height 39
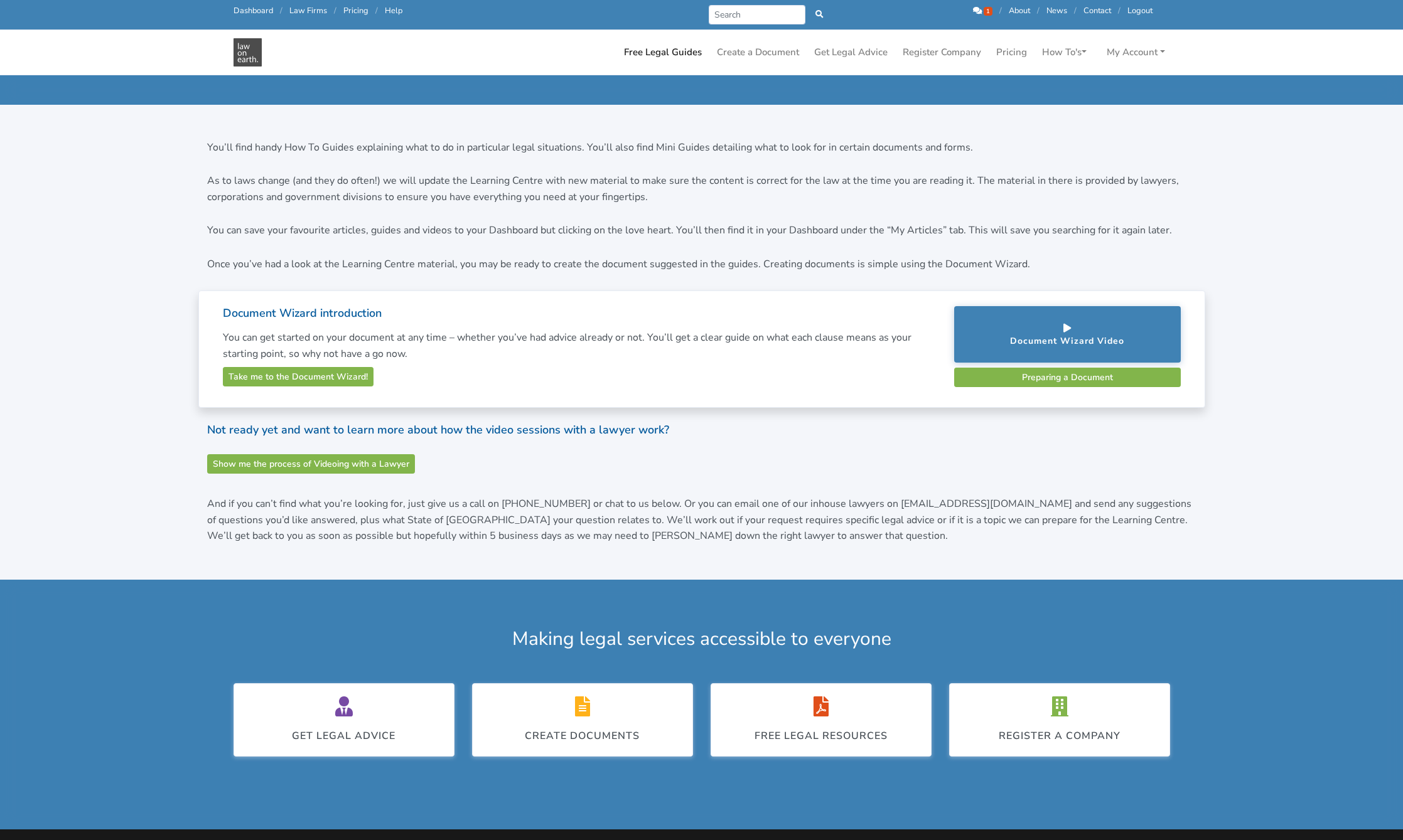
scroll to position [314, 0]
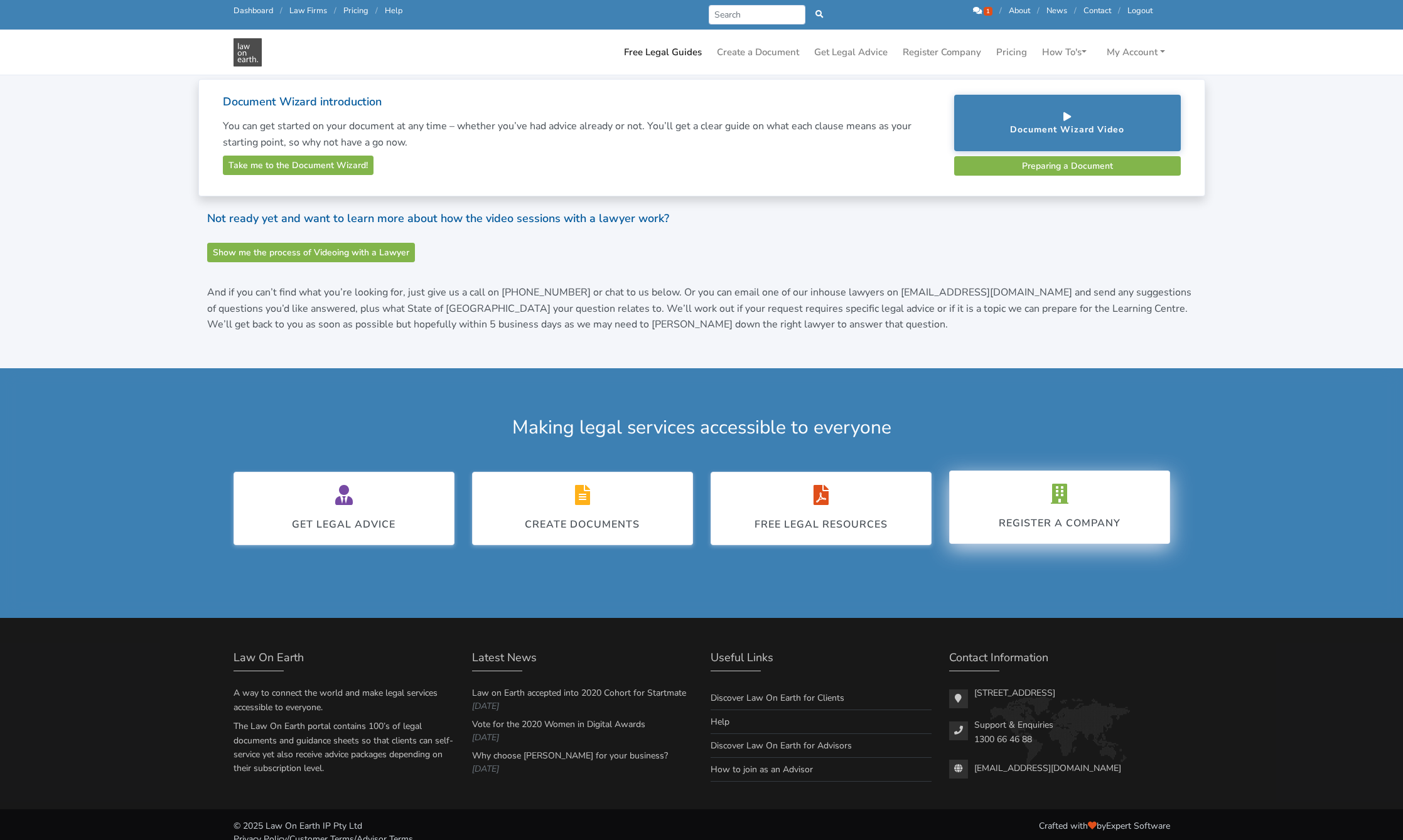
click at [1065, 498] on icon at bounding box center [1059, 493] width 17 height 20
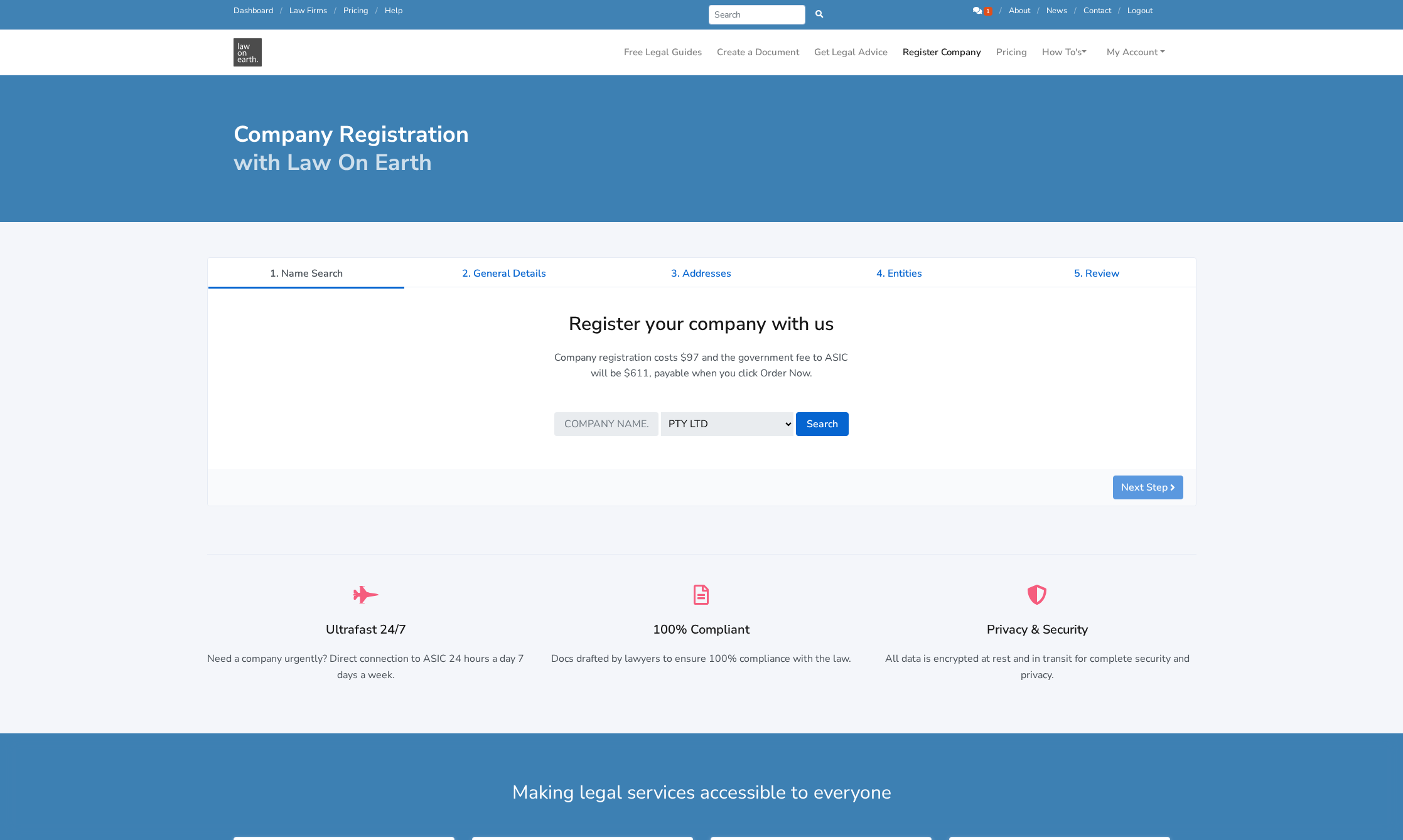
click at [394, 6] on link "Help" at bounding box center [394, 11] width 17 height 12
click at [1022, 8] on link "About" at bounding box center [1019, 11] width 21 height 12
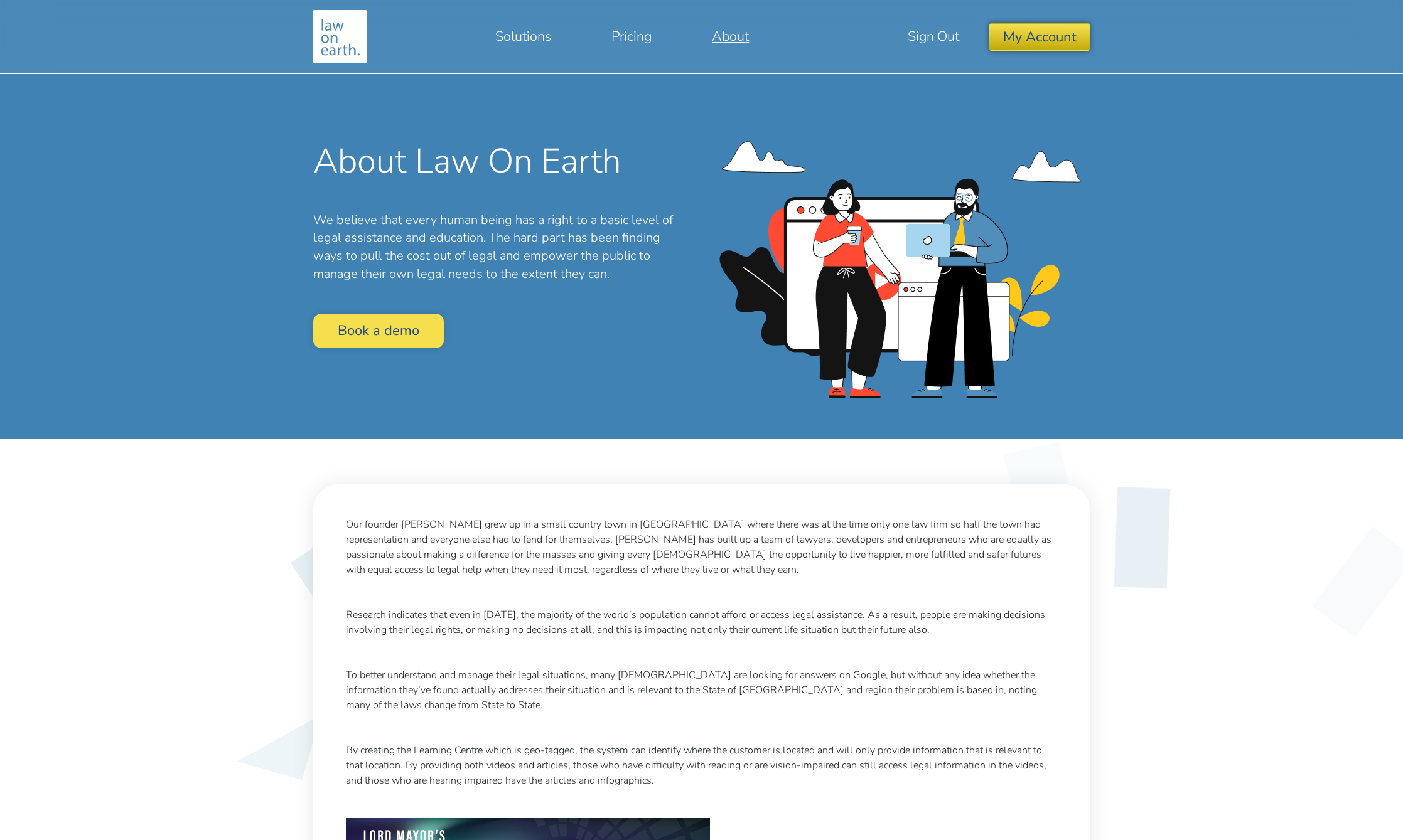
click at [1057, 31] on button "My Account" at bounding box center [1039, 37] width 100 height 27
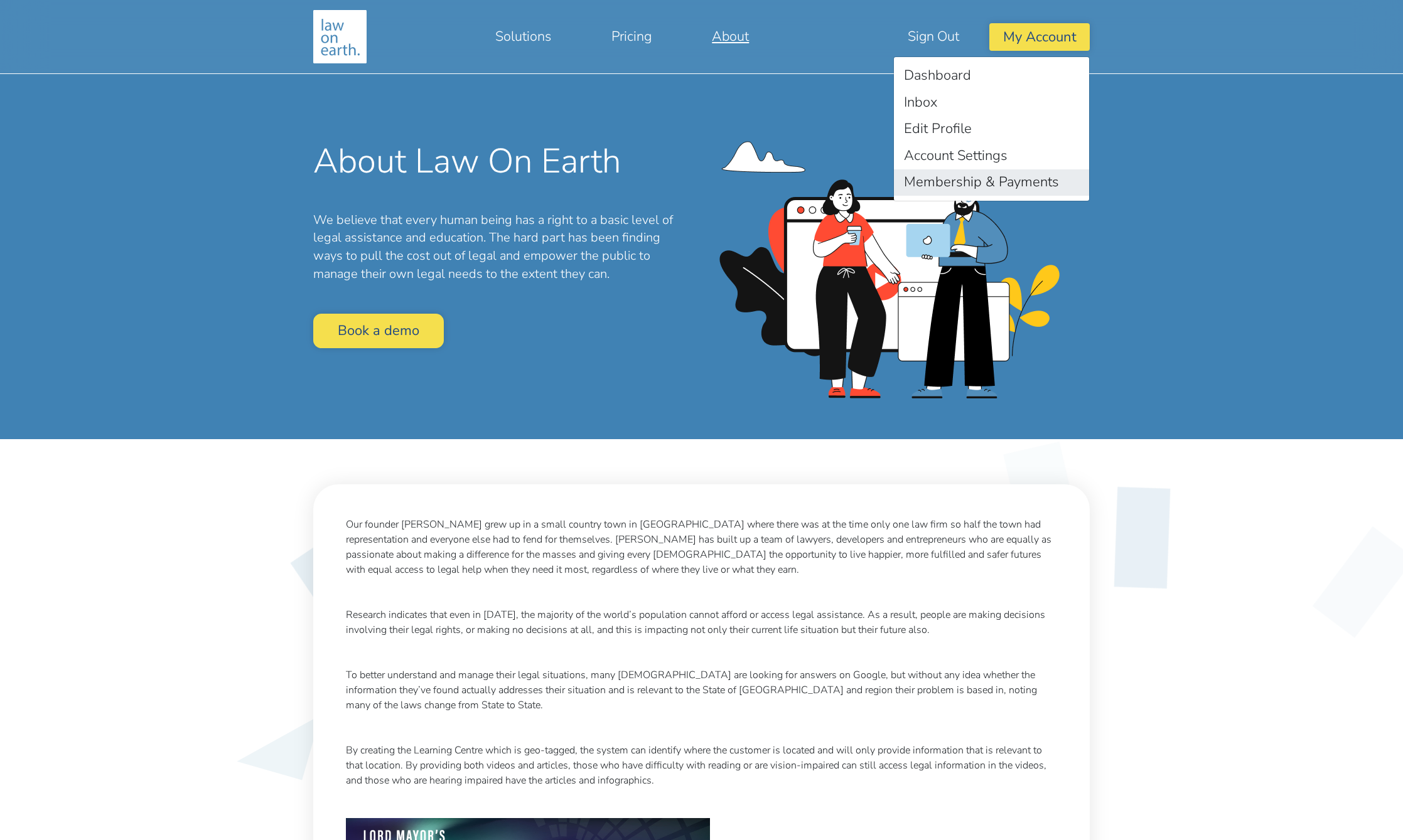
click at [1001, 178] on link "Membership & Payments" at bounding box center [991, 183] width 195 height 27
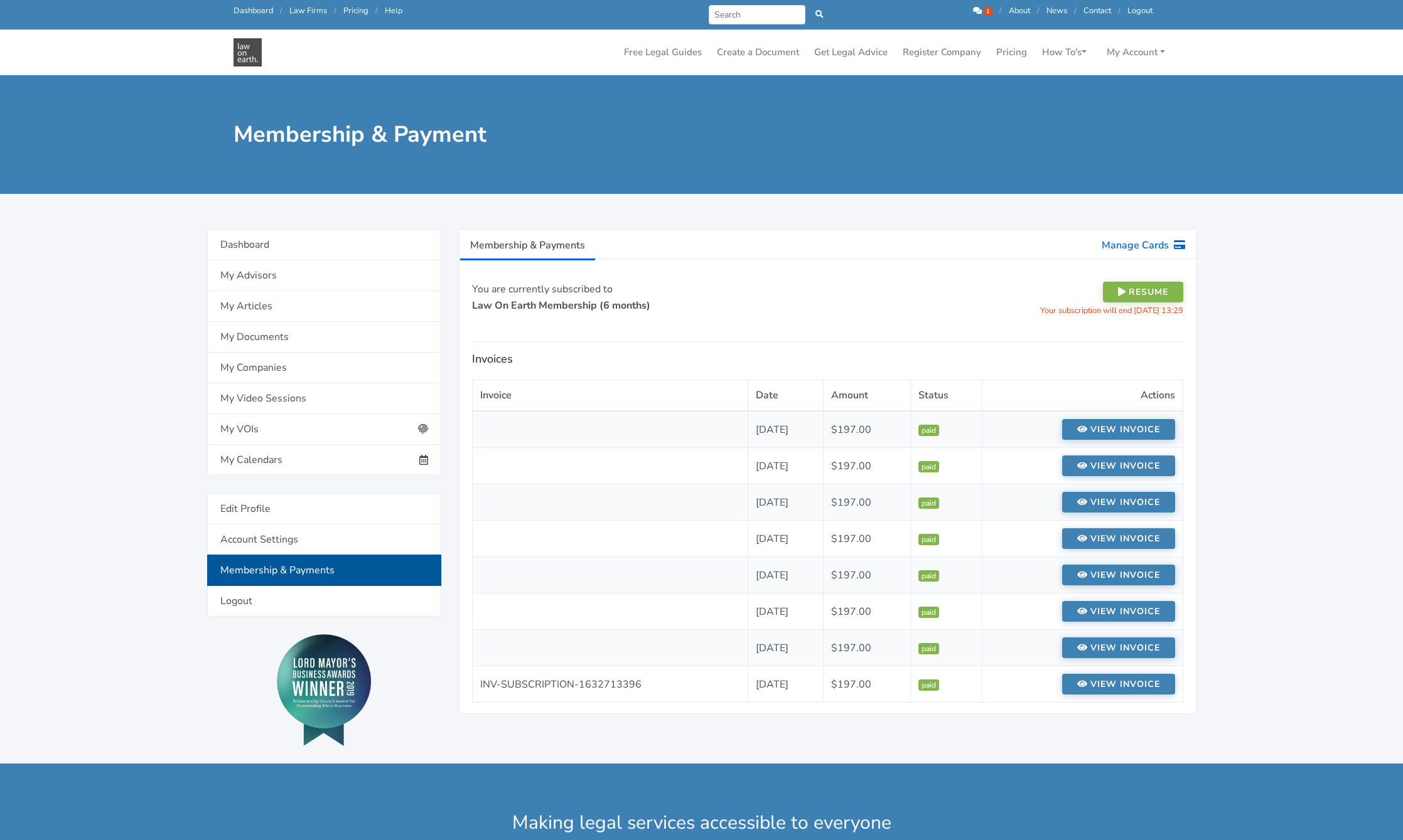
click at [1050, 311] on small "Your subscription will end September 27th, 2025 13:29" at bounding box center [1111, 311] width 143 height 12
click at [776, 15] on input "Search" at bounding box center [757, 15] width 97 height 19
type input "cancel subscription"
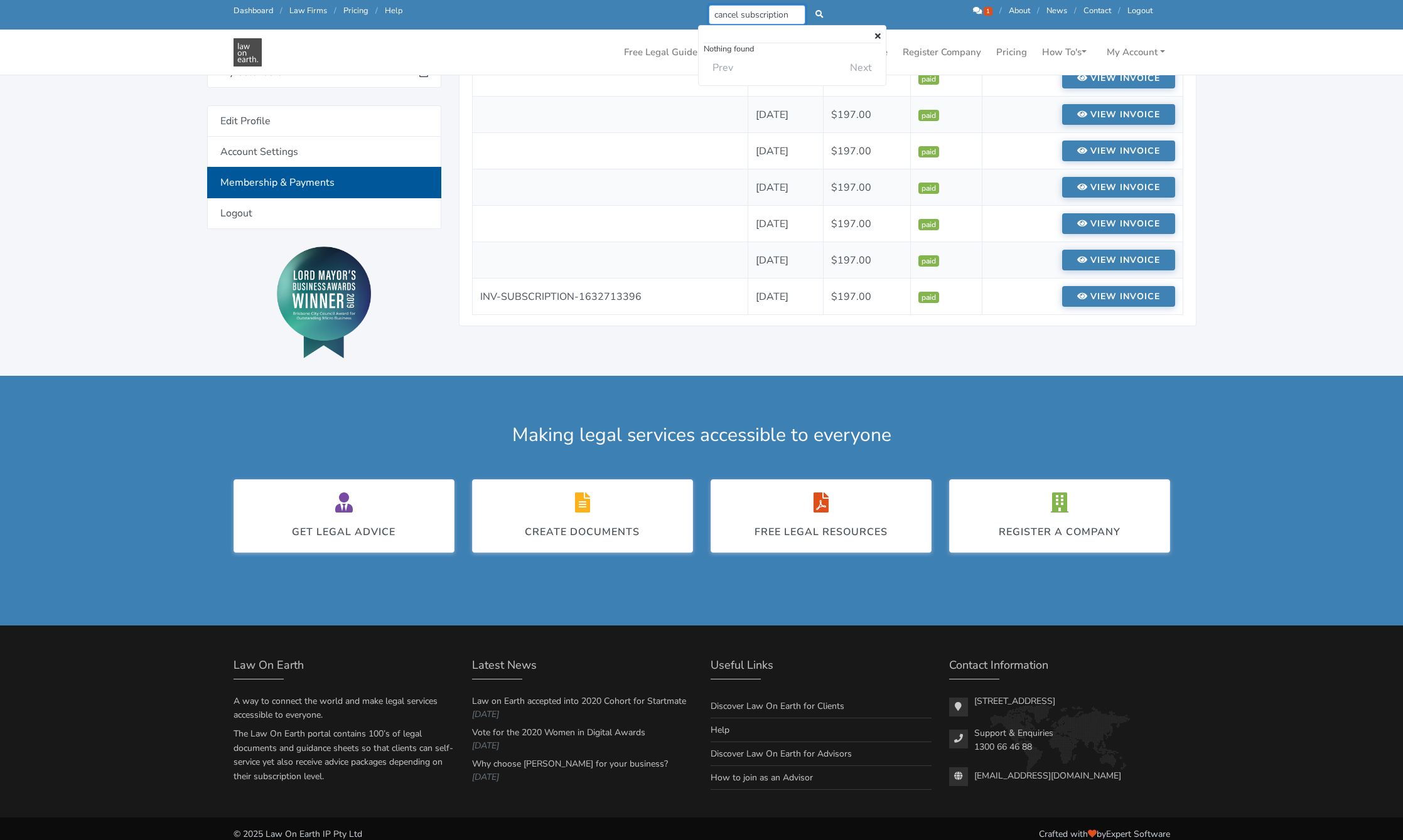
scroll to position [383, 0]
